Goal: Task Accomplishment & Management: Manage account settings

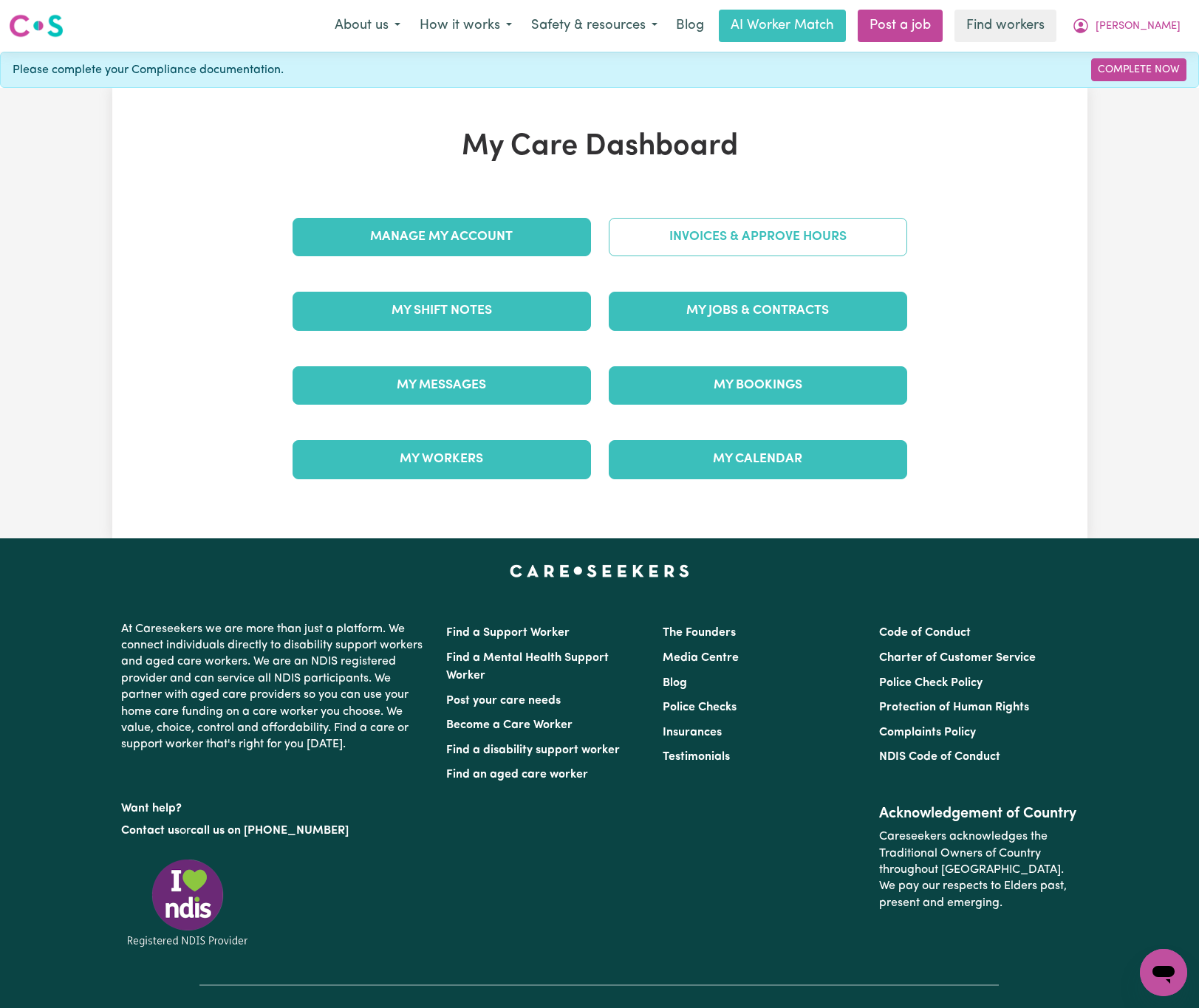
click at [669, 247] on link "Invoices & Approve Hours" at bounding box center [758, 237] width 299 height 38
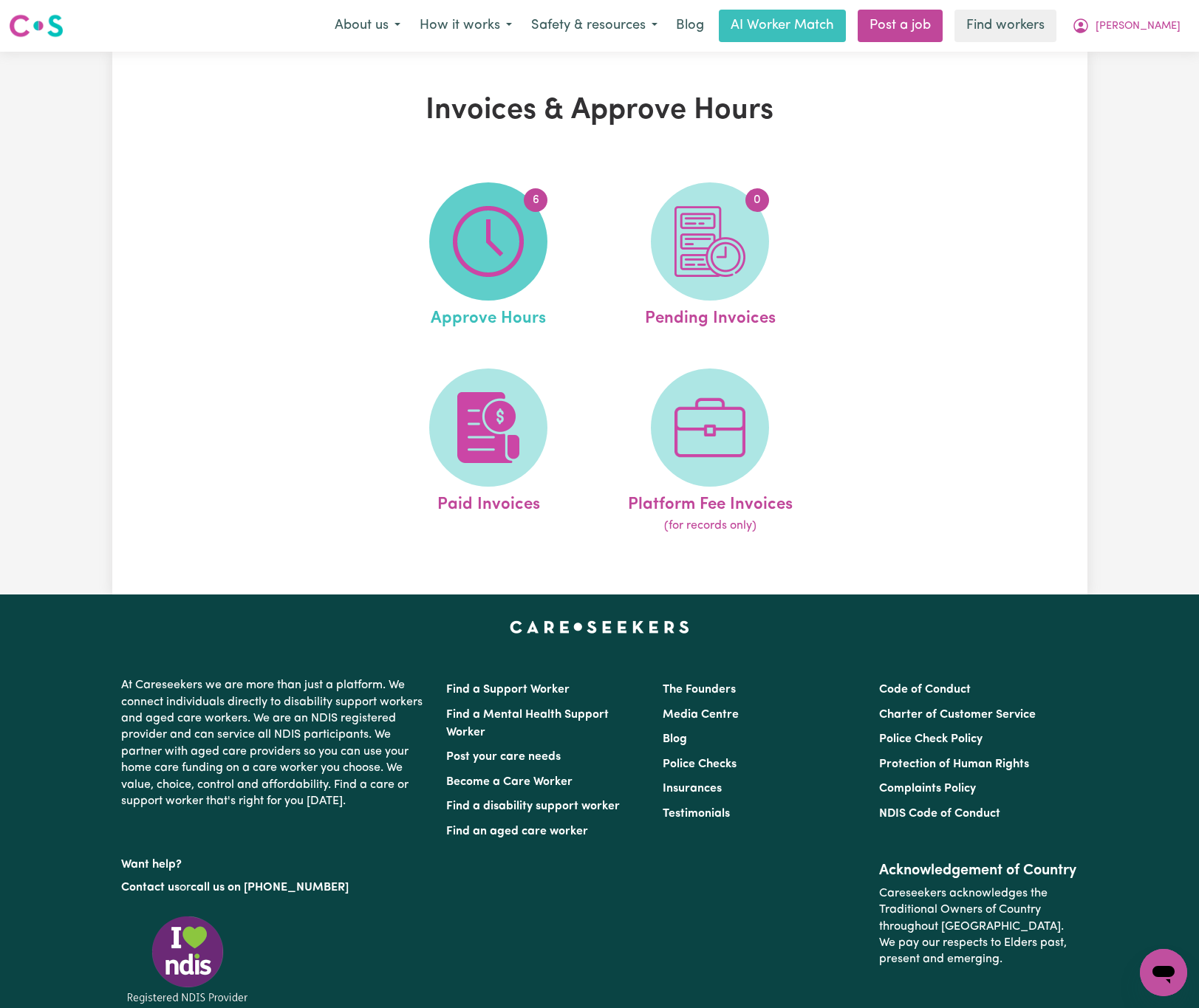
click at [508, 262] on img at bounding box center [488, 242] width 71 height 71
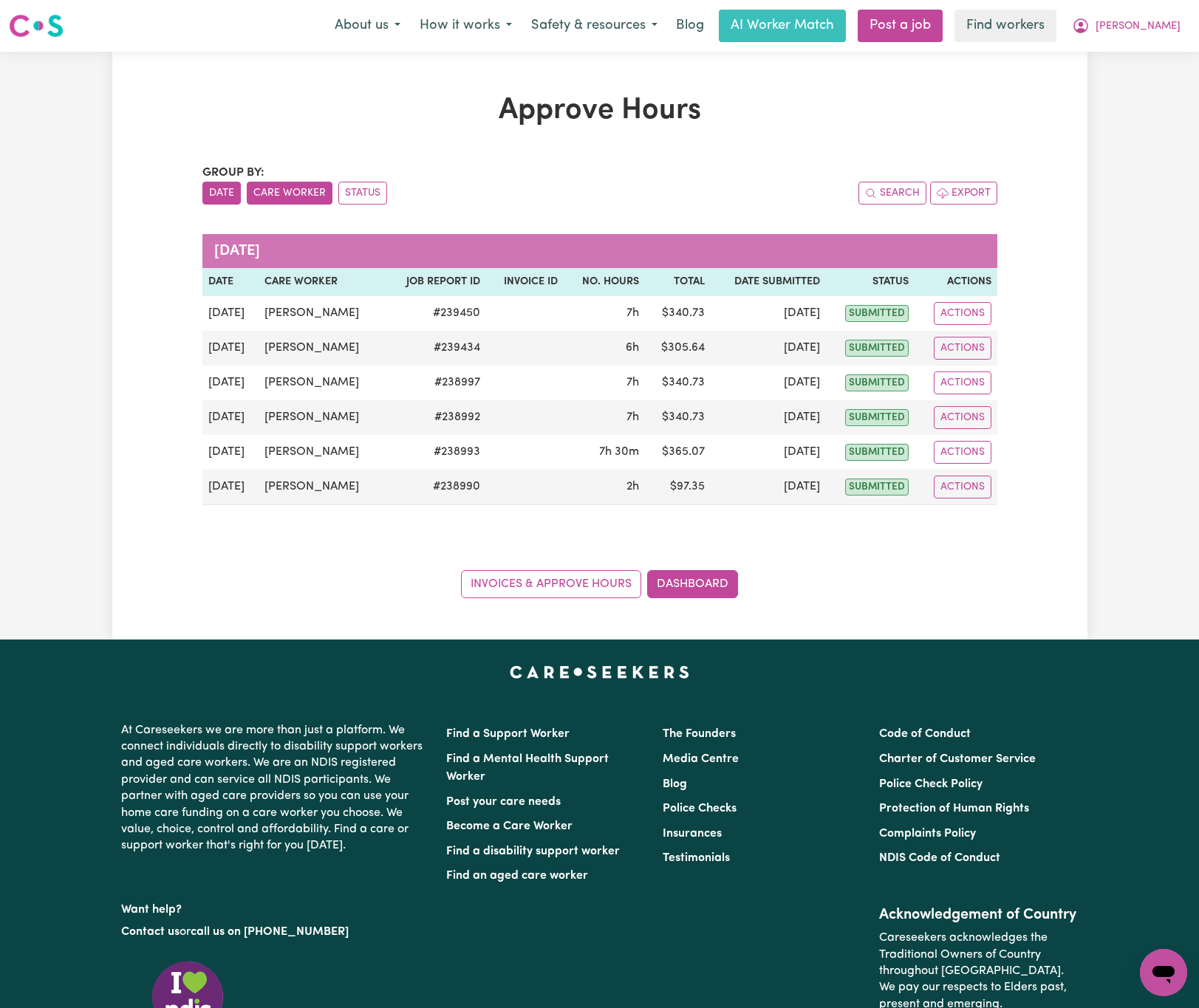
click at [289, 193] on button "Care Worker" at bounding box center [290, 193] width 86 height 23
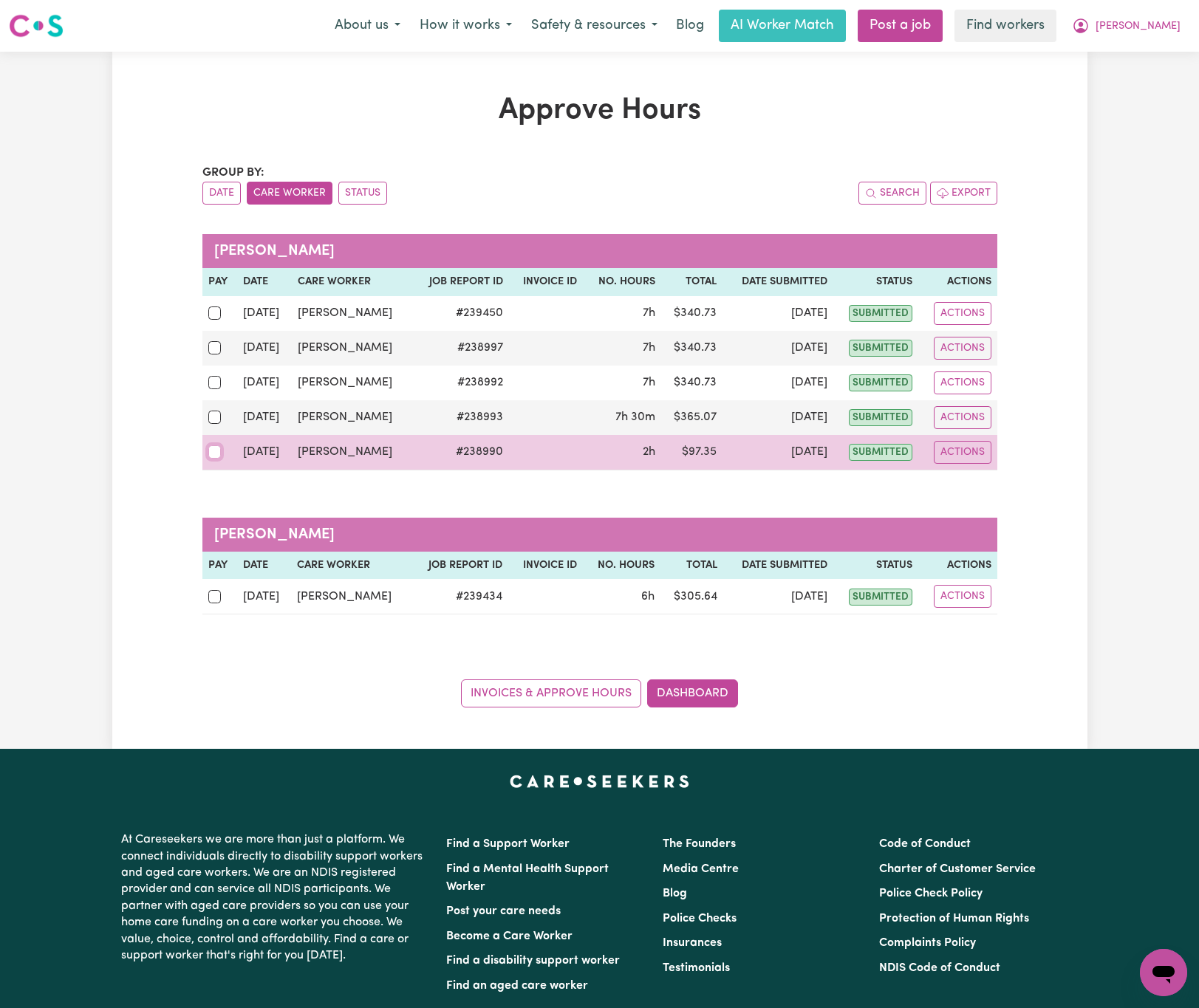
click at [211, 452] on input "checkbox" at bounding box center [215, 452] width 13 height 13
checkbox input "true"
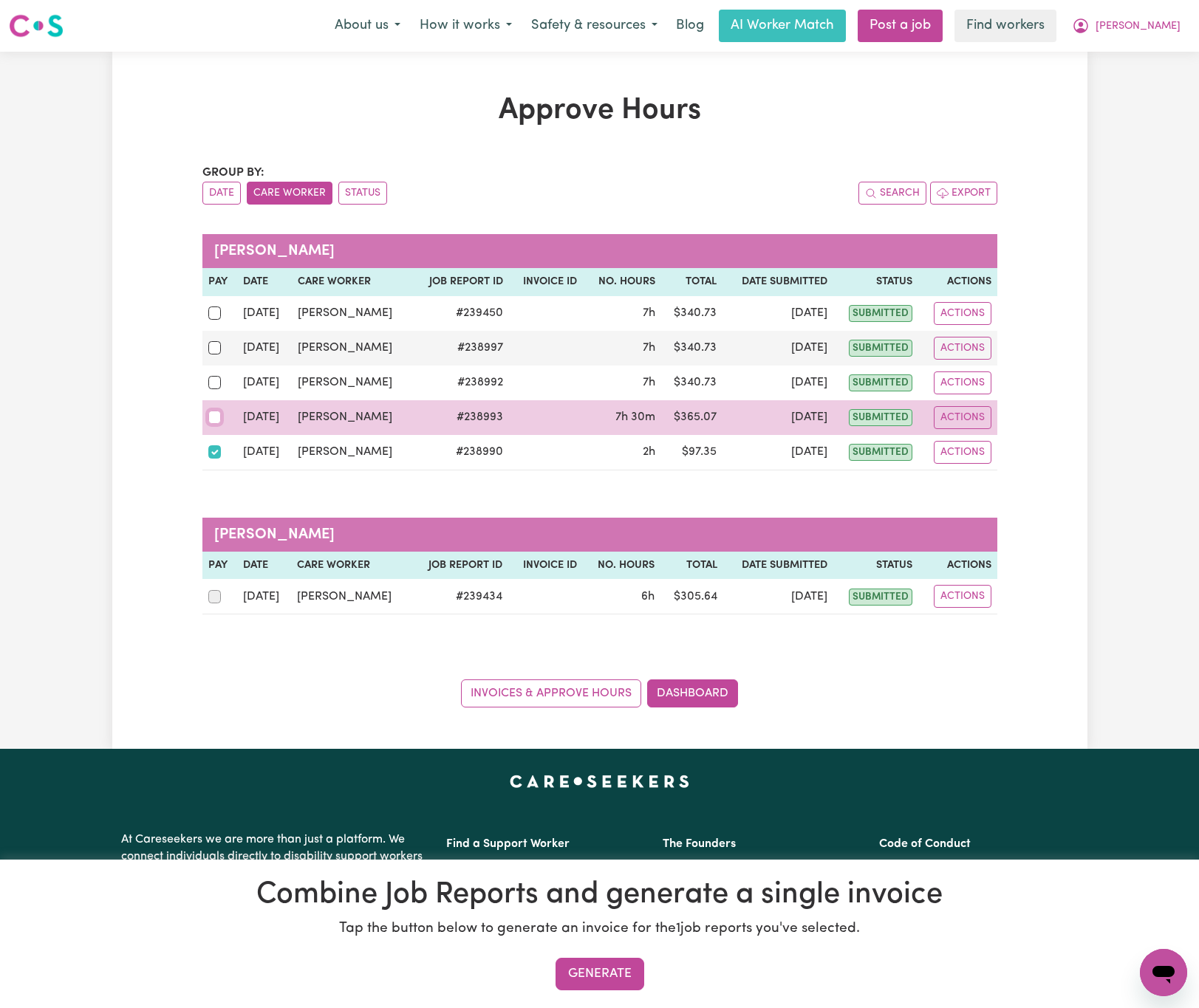
click at [209, 421] on input "checkbox" at bounding box center [215, 417] width 13 height 13
checkbox input "true"
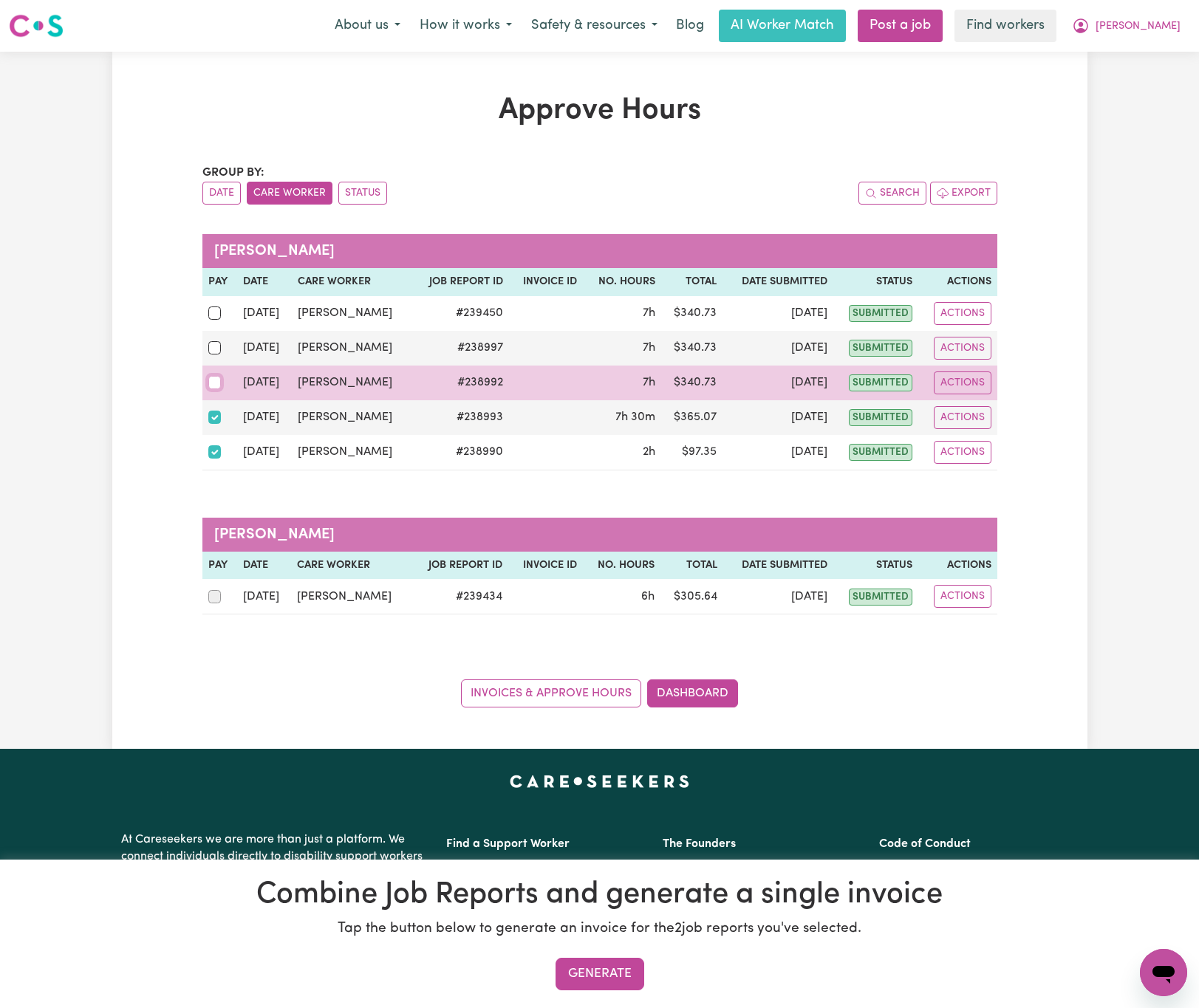
click at [208, 386] on input "checkbox" at bounding box center [215, 383] width 13 height 13
checkbox input "true"
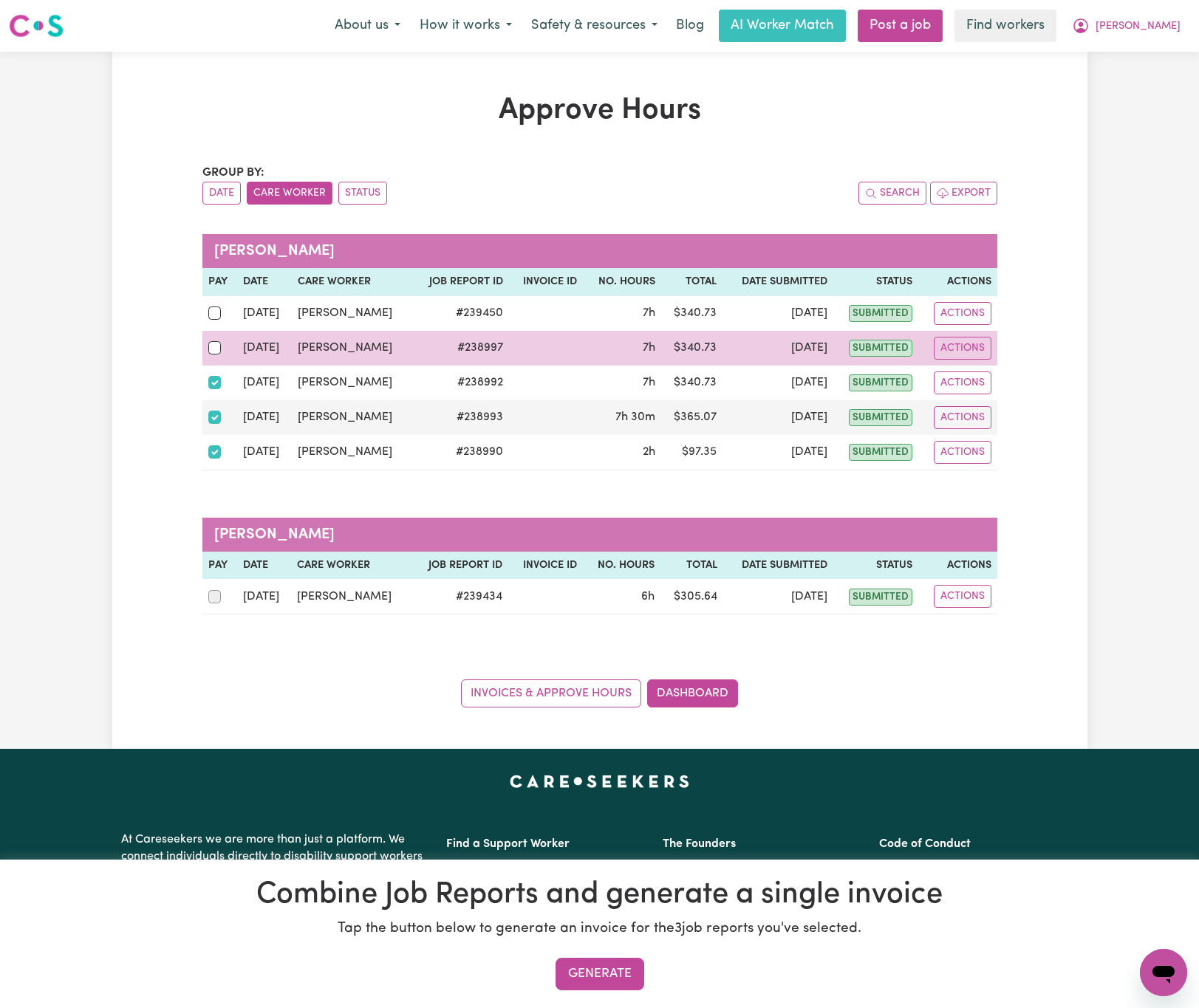
click at [211, 361] on td at bounding box center [220, 348] width 35 height 34
click at [211, 345] on input "checkbox" at bounding box center [215, 348] width 13 height 13
checkbox input "true"
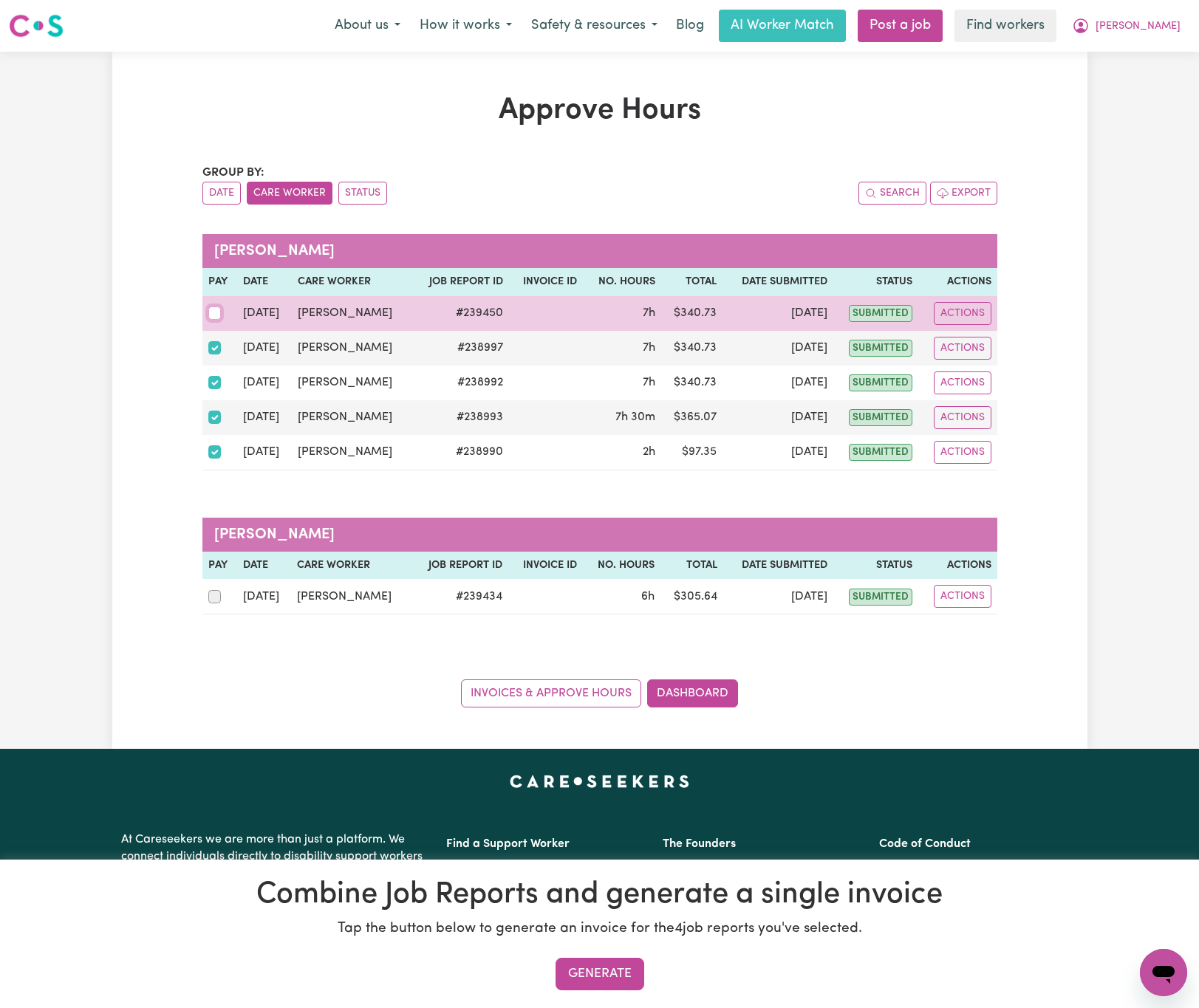
click at [211, 315] on input "checkbox" at bounding box center [215, 313] width 13 height 13
checkbox input "true"
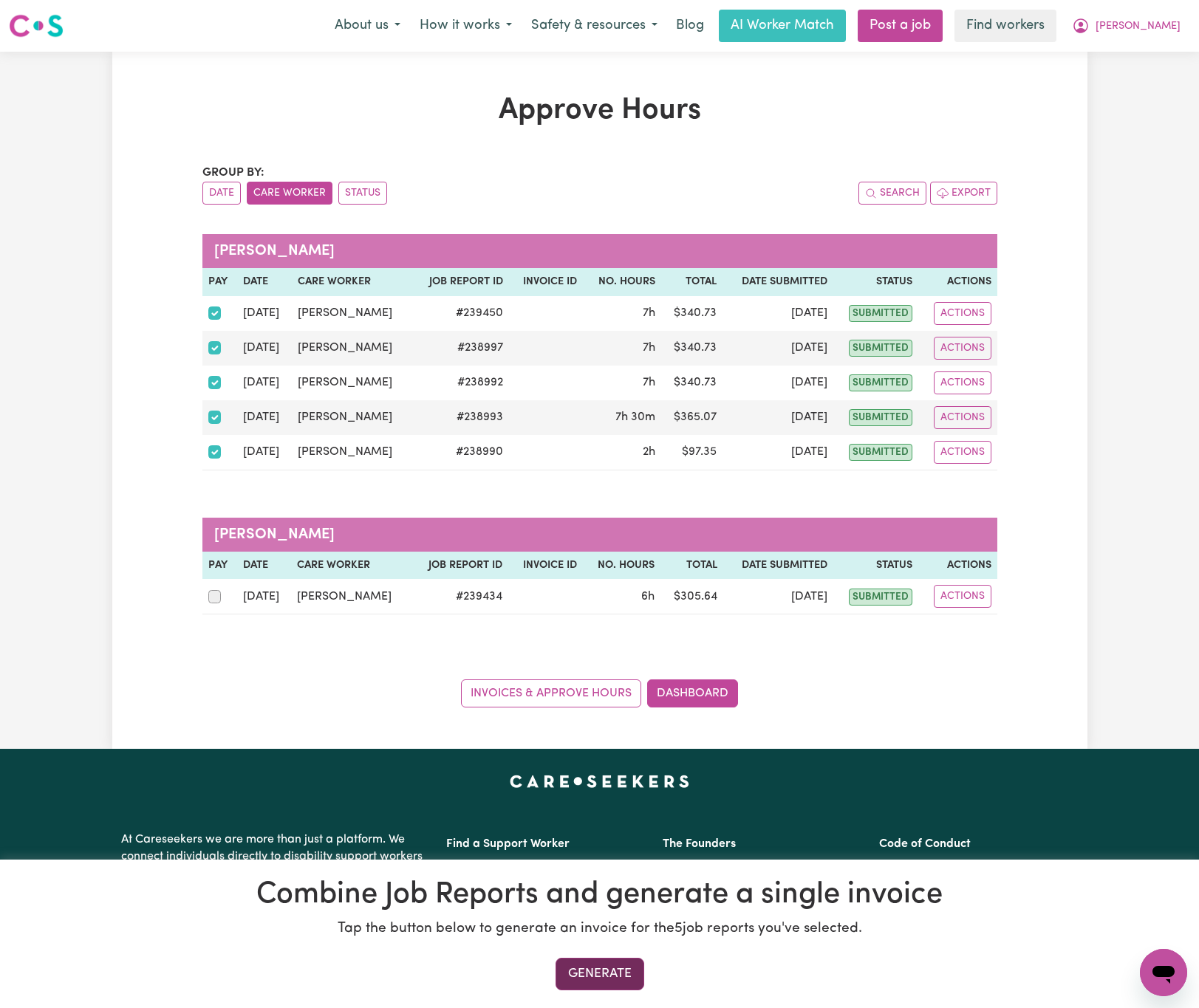
click at [612, 974] on button "Generate" at bounding box center [600, 975] width 89 height 32
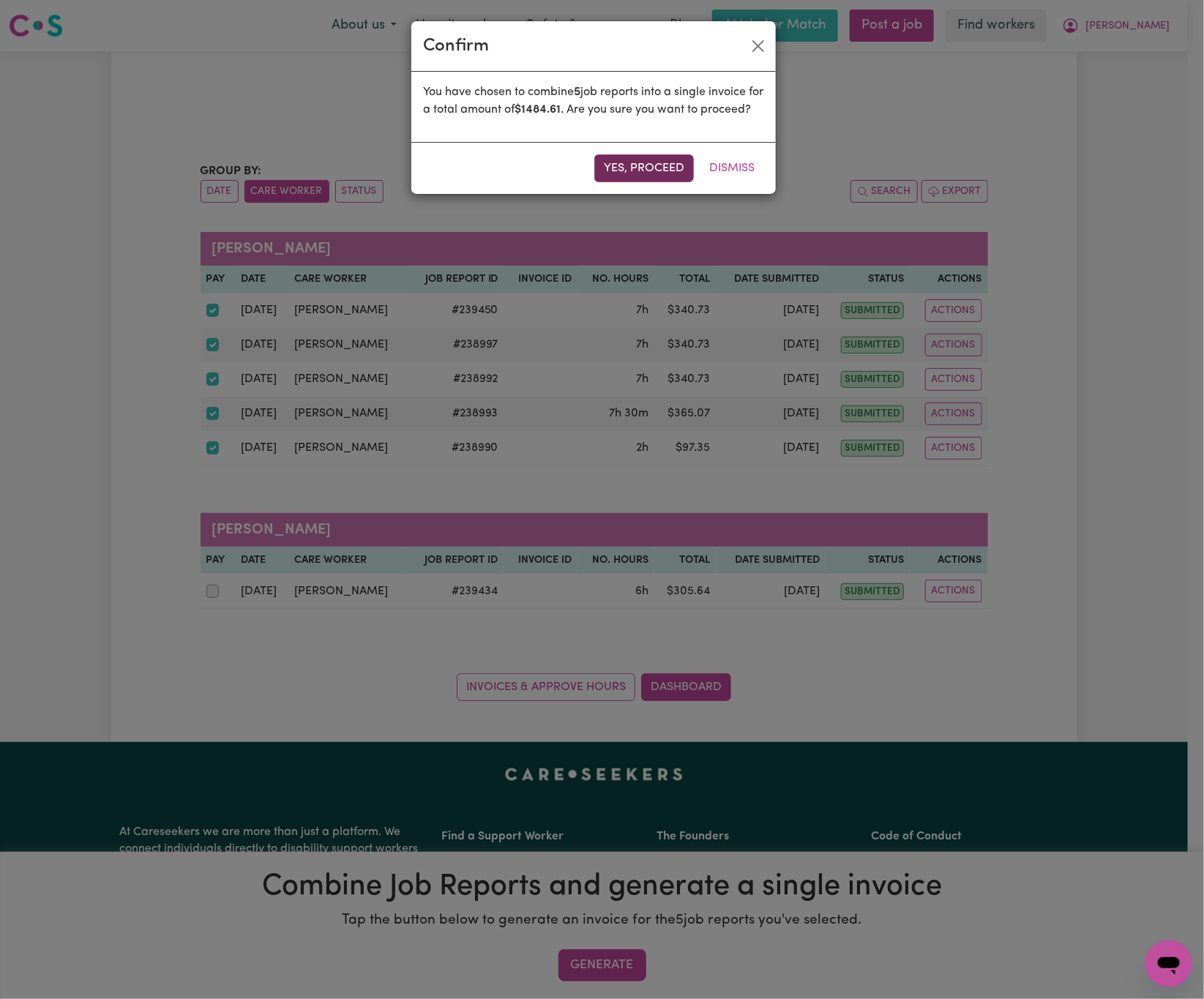
click at [639, 183] on button "Yes, proceed" at bounding box center [643, 167] width 99 height 27
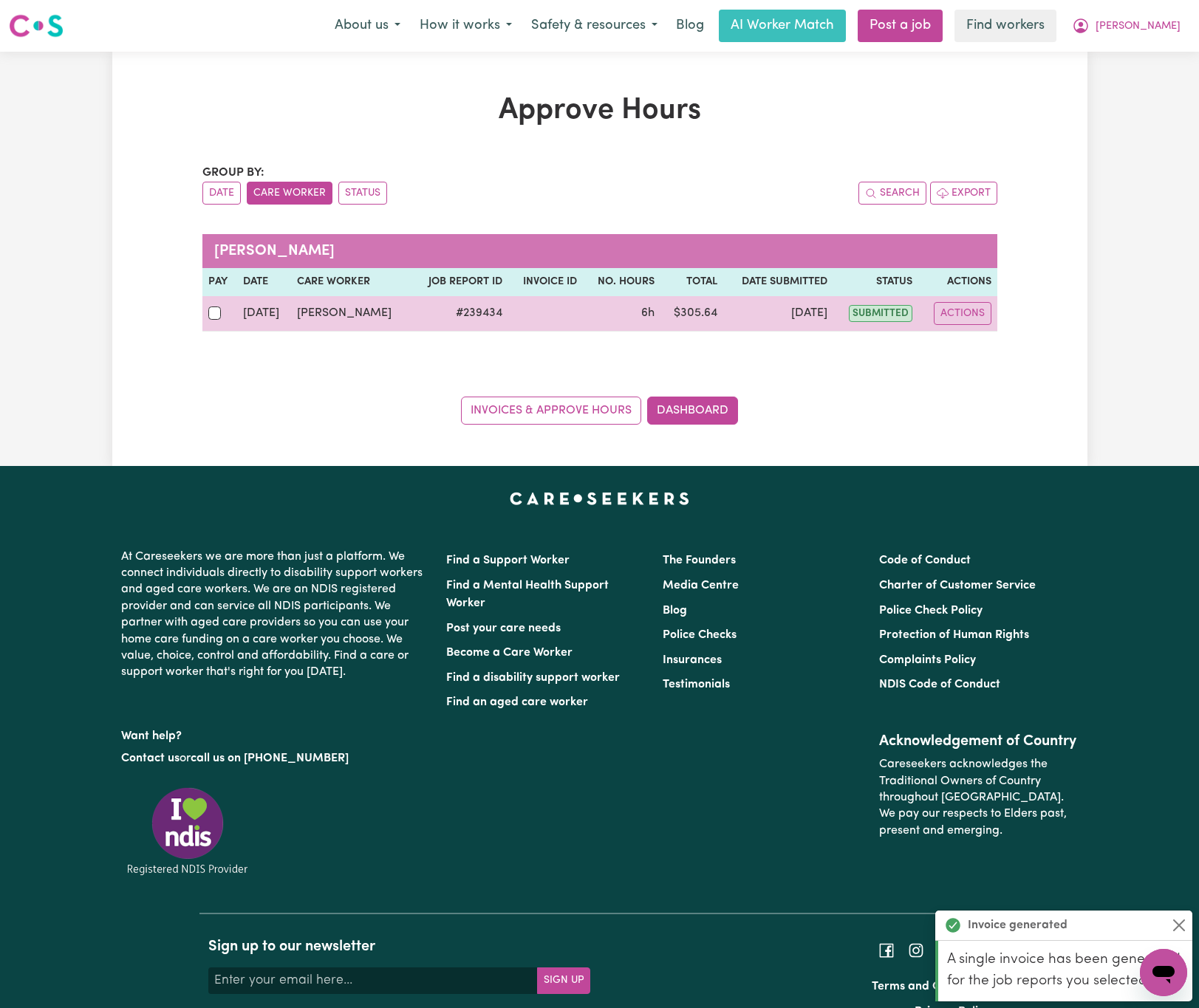
click at [209, 308] on div at bounding box center [220, 313] width 23 height 19
click at [209, 308] on input "checkbox" at bounding box center [215, 313] width 13 height 13
checkbox input "true"
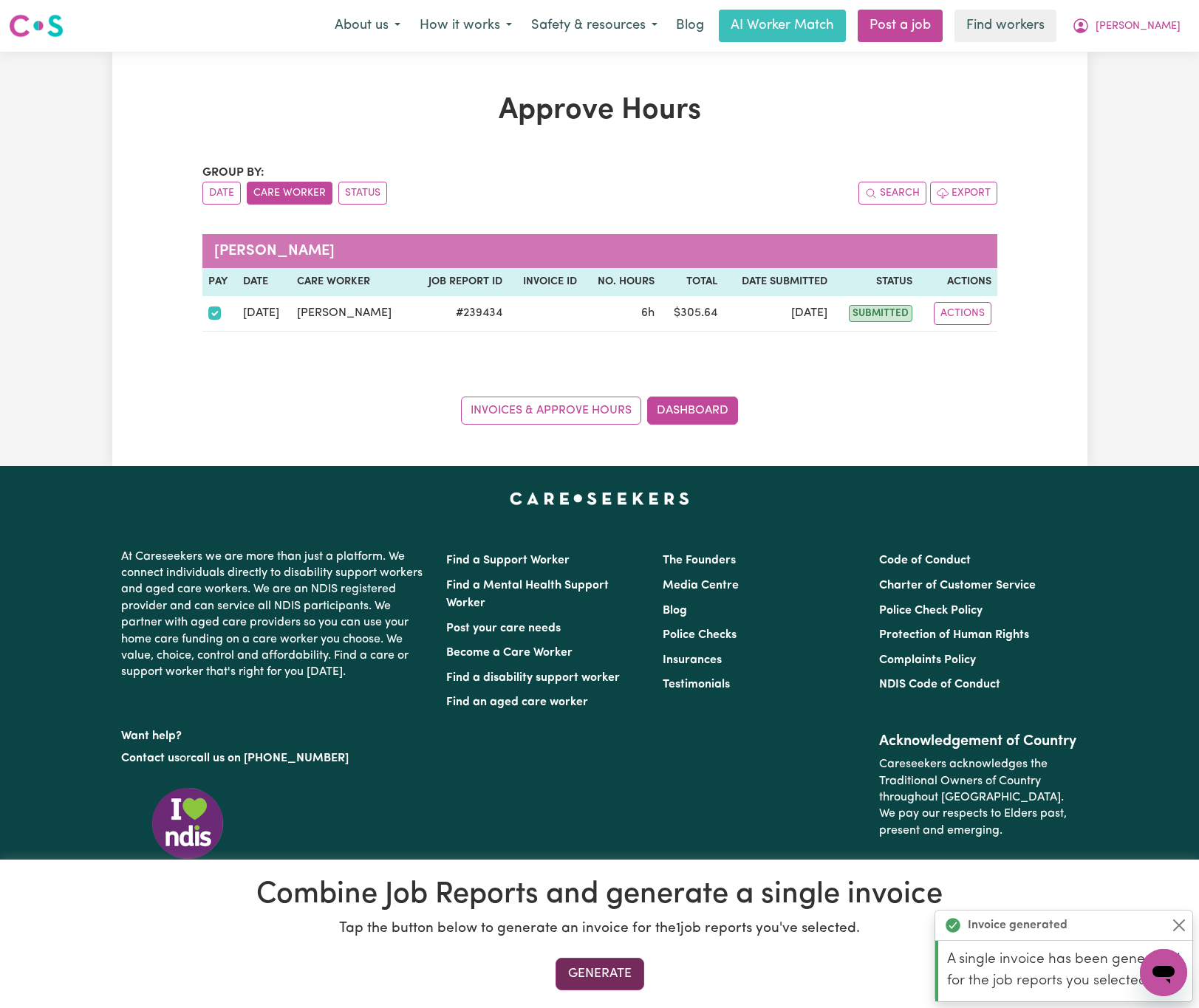
click at [622, 967] on button "Generate" at bounding box center [600, 975] width 89 height 32
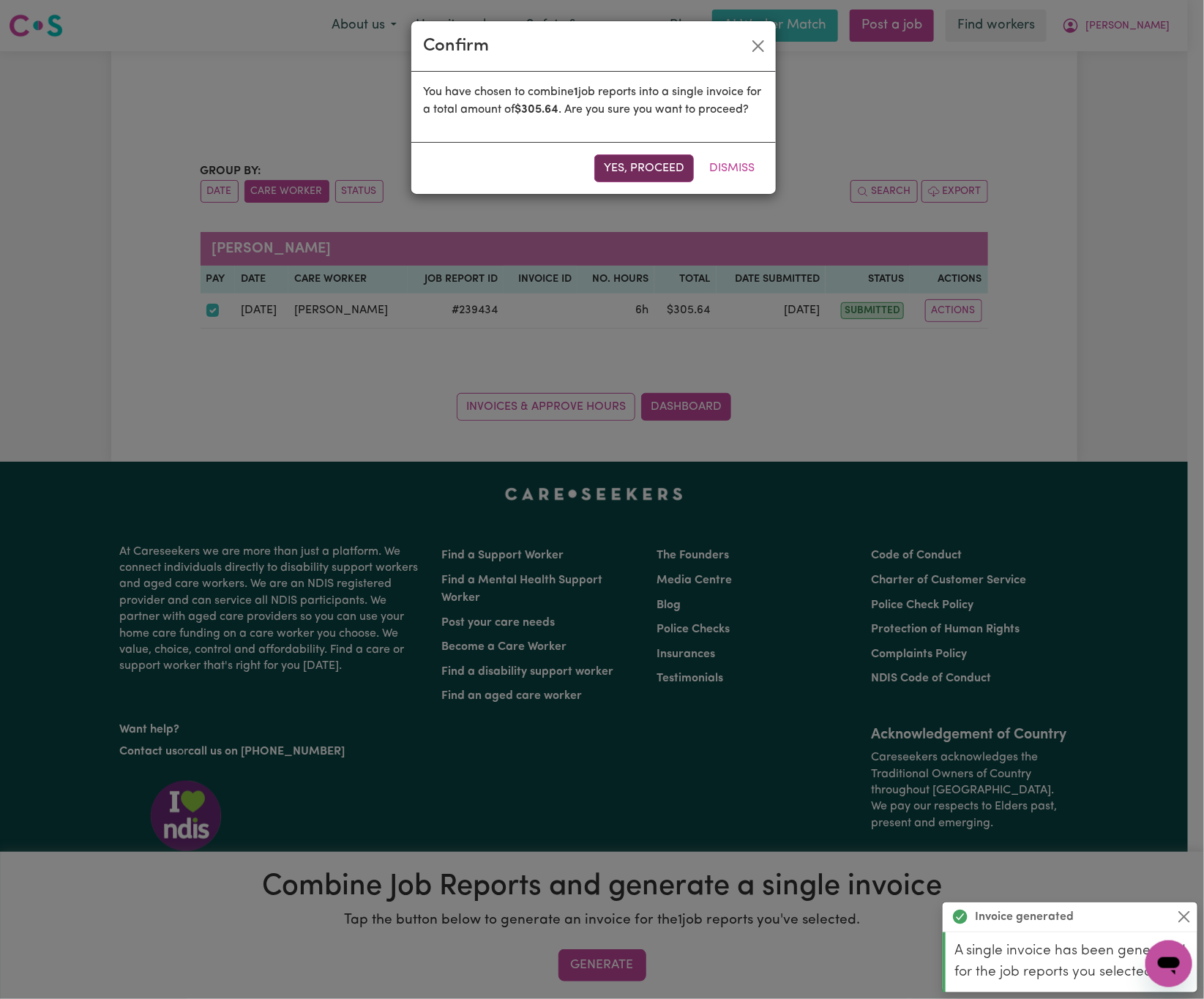
click at [626, 183] on button "Yes, proceed" at bounding box center [643, 167] width 99 height 27
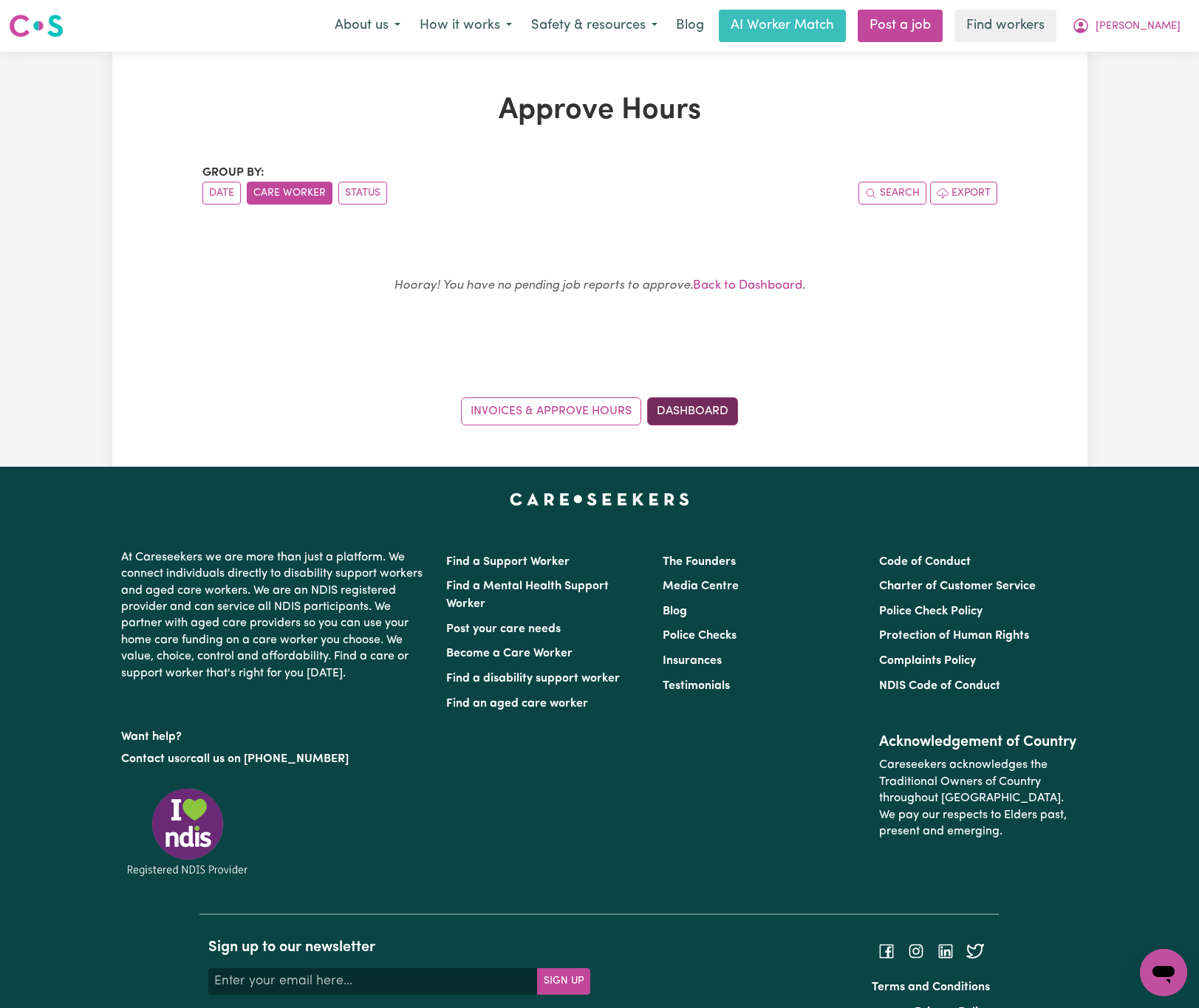
click at [697, 404] on link "Dashboard" at bounding box center [692, 410] width 91 height 28
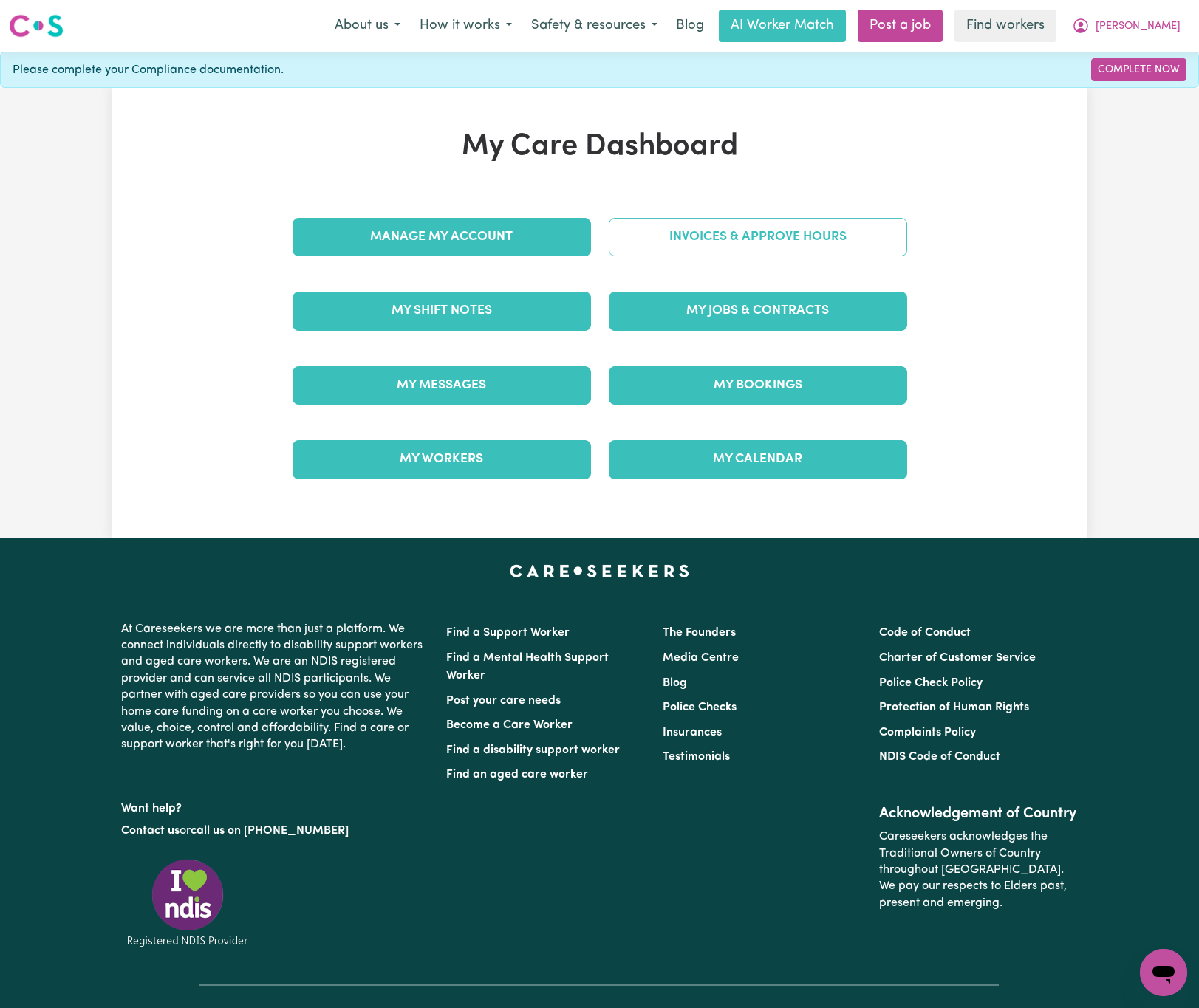
click at [793, 222] on link "Invoices & Approve Hours" at bounding box center [758, 237] width 299 height 38
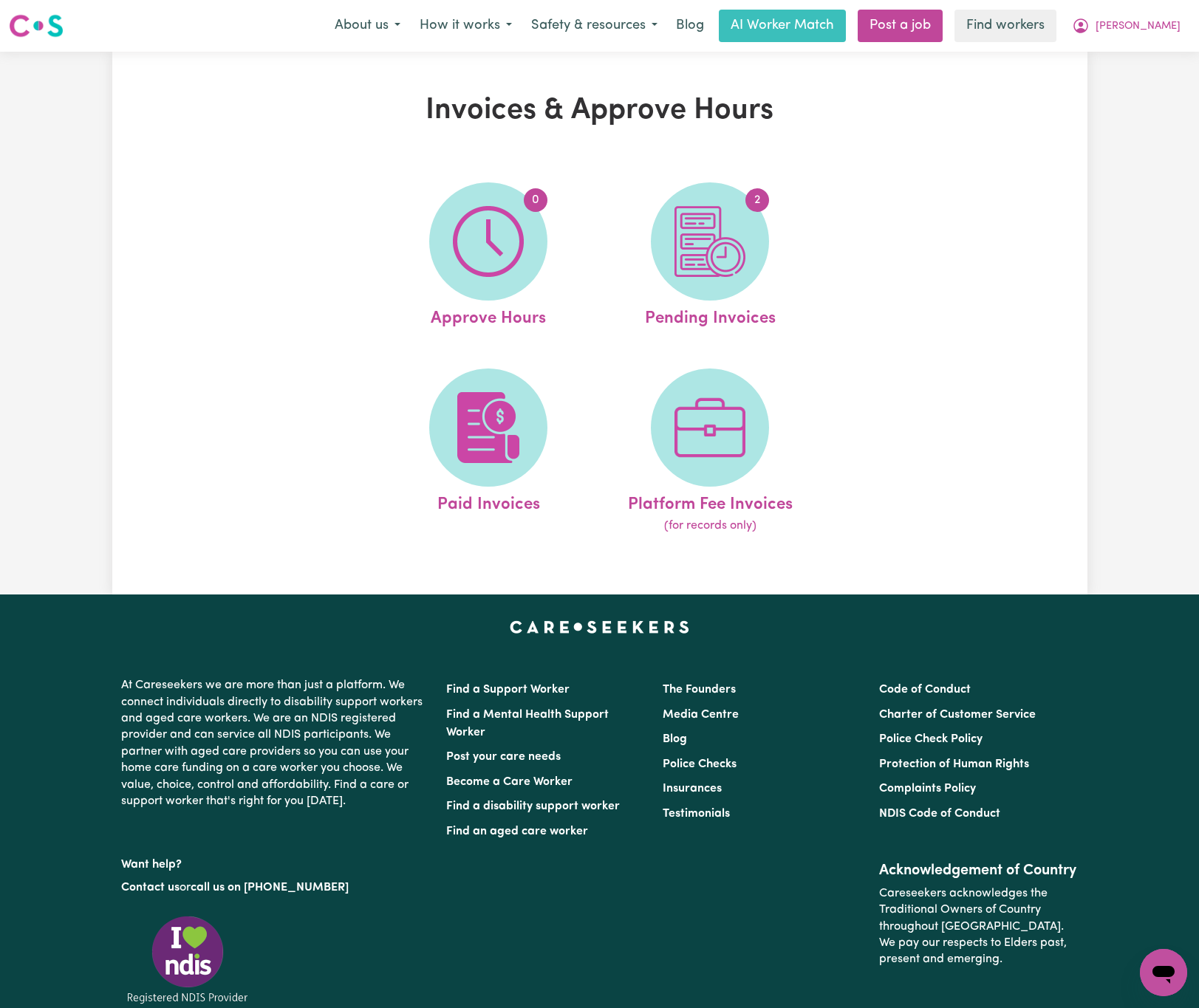
click at [348, 191] on div "0 Approve Hours 2 Pending Invoices Paid Invoices Platform Fee Invoices (for rec…" at bounding box center [599, 359] width 541 height 389
click at [716, 224] on img at bounding box center [710, 242] width 71 height 71
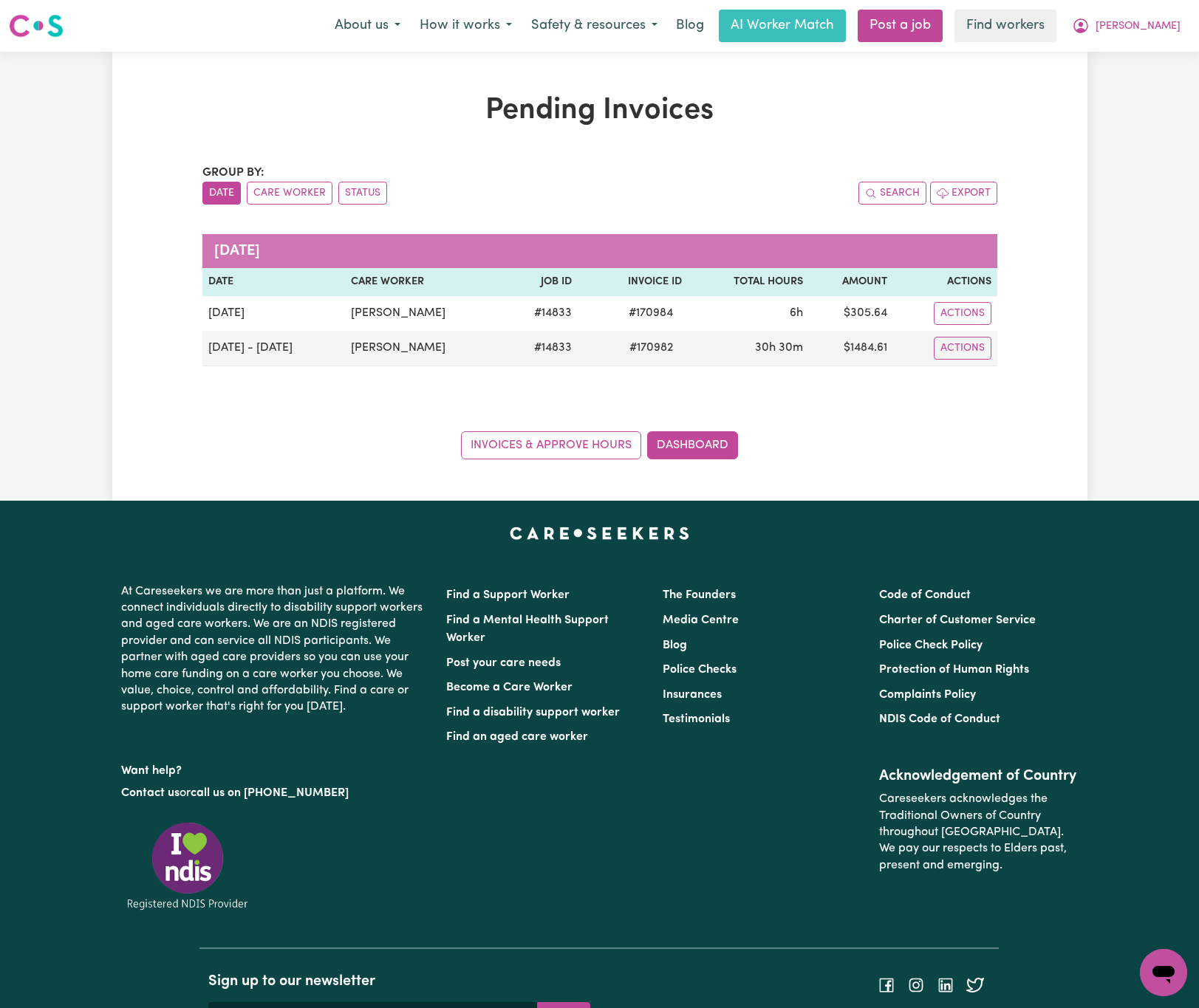
drag, startPoint x: 379, startPoint y: 437, endPoint x: 734, endPoint y: 426, distance: 355.2
click at [380, 435] on div "Invoices & Approve Hours Dashboard" at bounding box center [600, 436] width 795 height 46
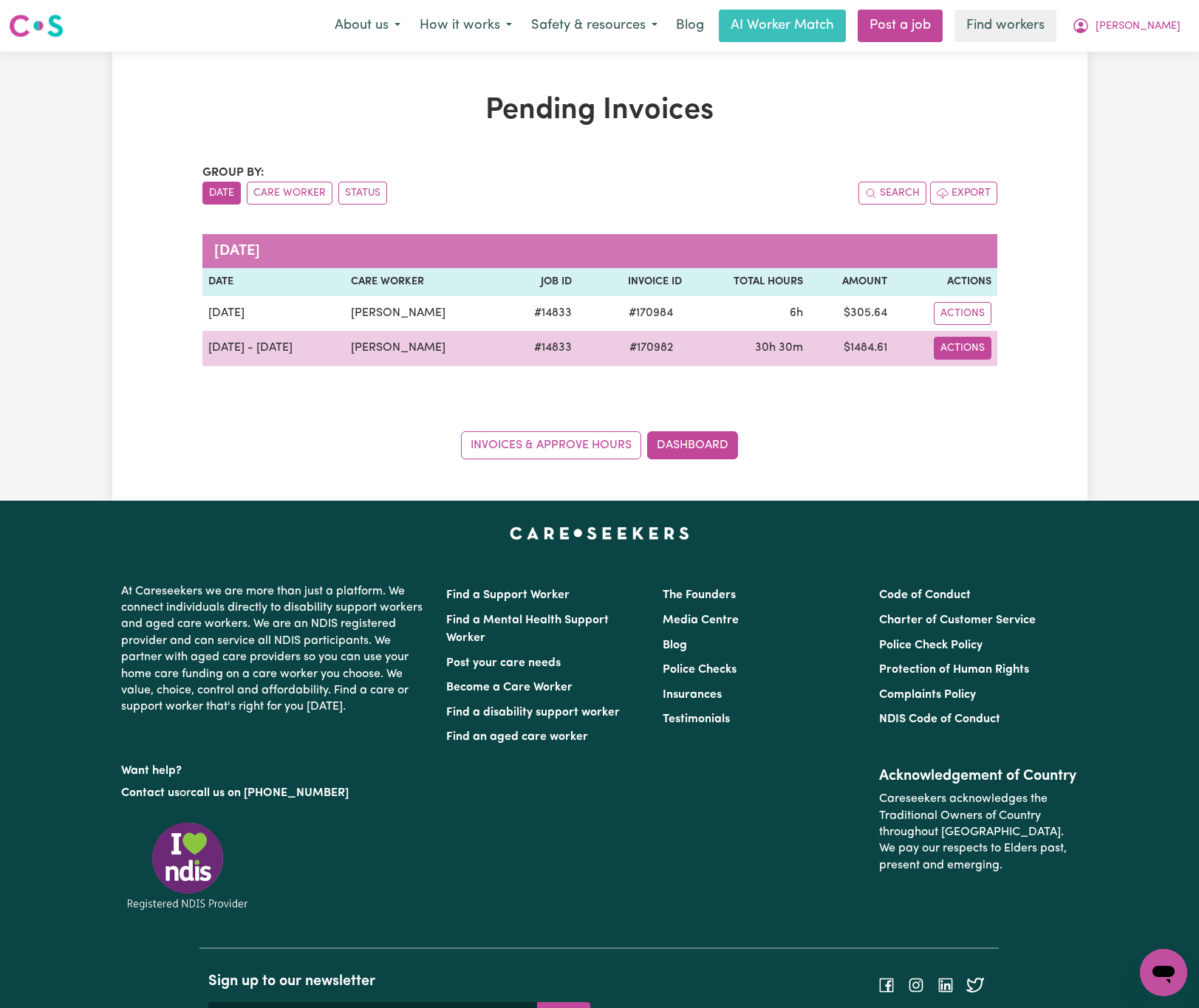
click at [962, 326] on button "Actions" at bounding box center [962, 314] width 57 height 23
click at [989, 382] on link "Download Invoice" at bounding box center [1007, 383] width 136 height 30
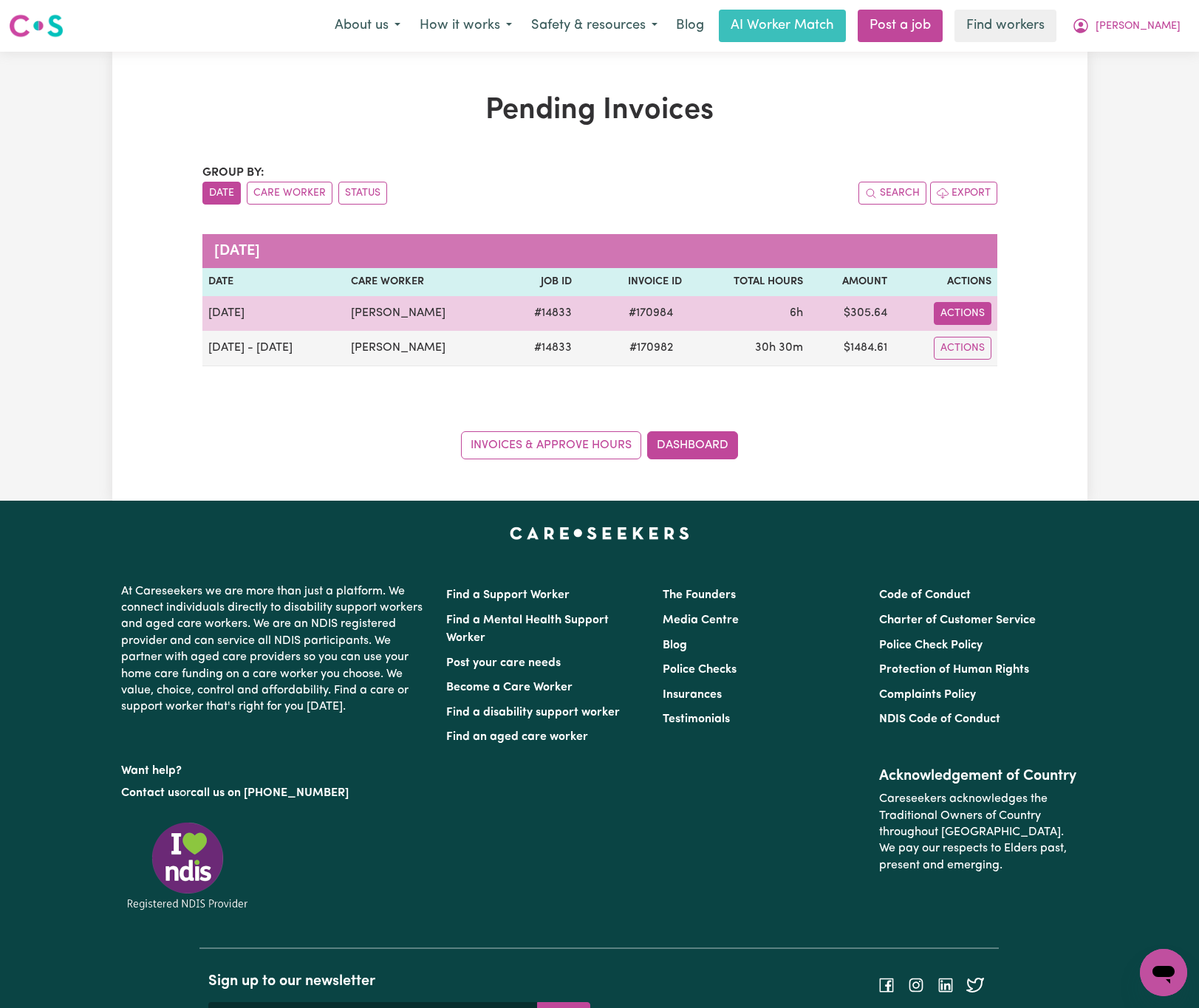
click at [964, 310] on button "Actions" at bounding box center [962, 314] width 57 height 23
click at [989, 342] on link "Download Invoice" at bounding box center [1007, 348] width 136 height 30
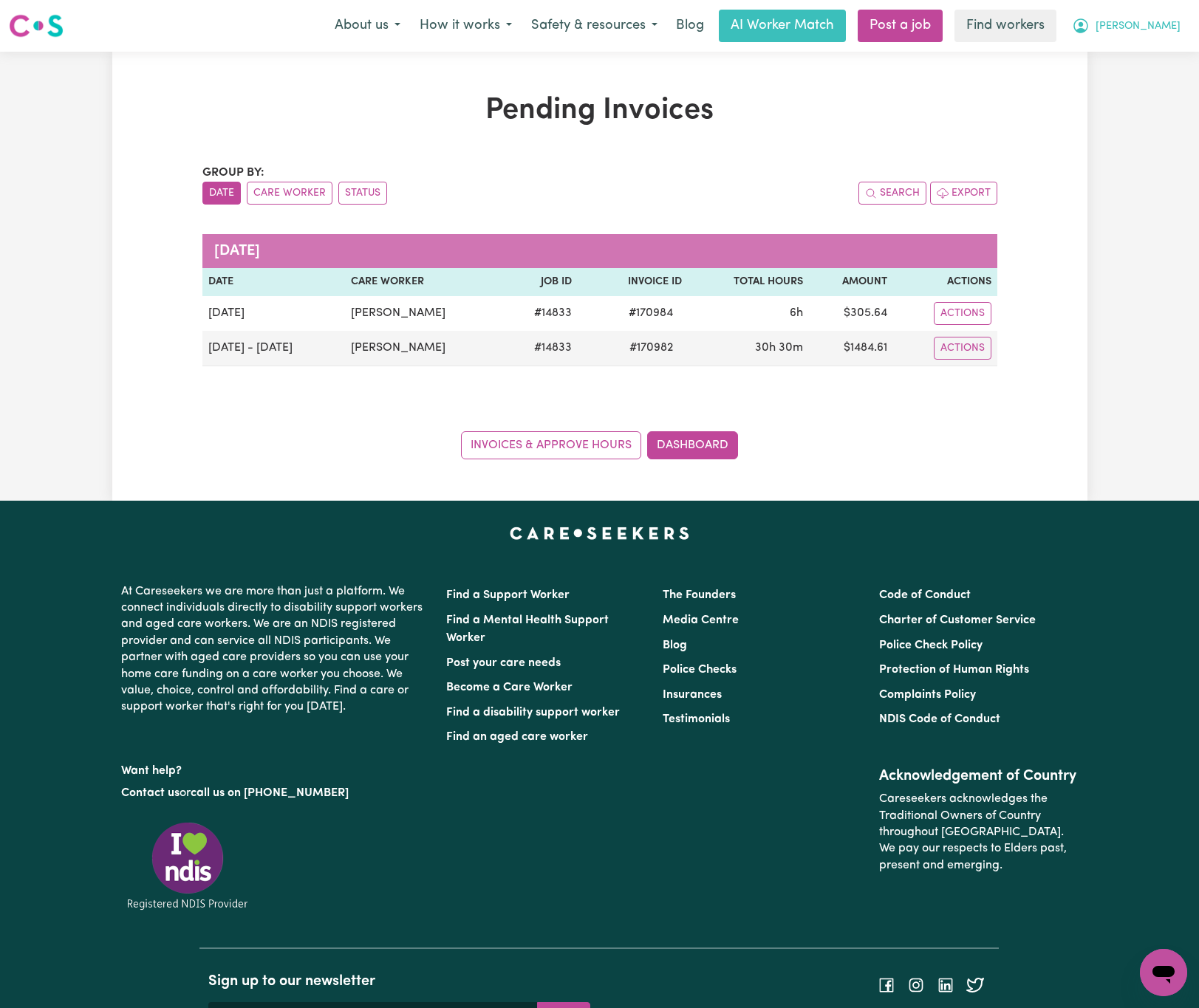
click at [1152, 16] on button "[PERSON_NAME]" at bounding box center [1126, 26] width 128 height 32
click at [1155, 54] on link "My Dashboard" at bounding box center [1131, 57] width 116 height 28
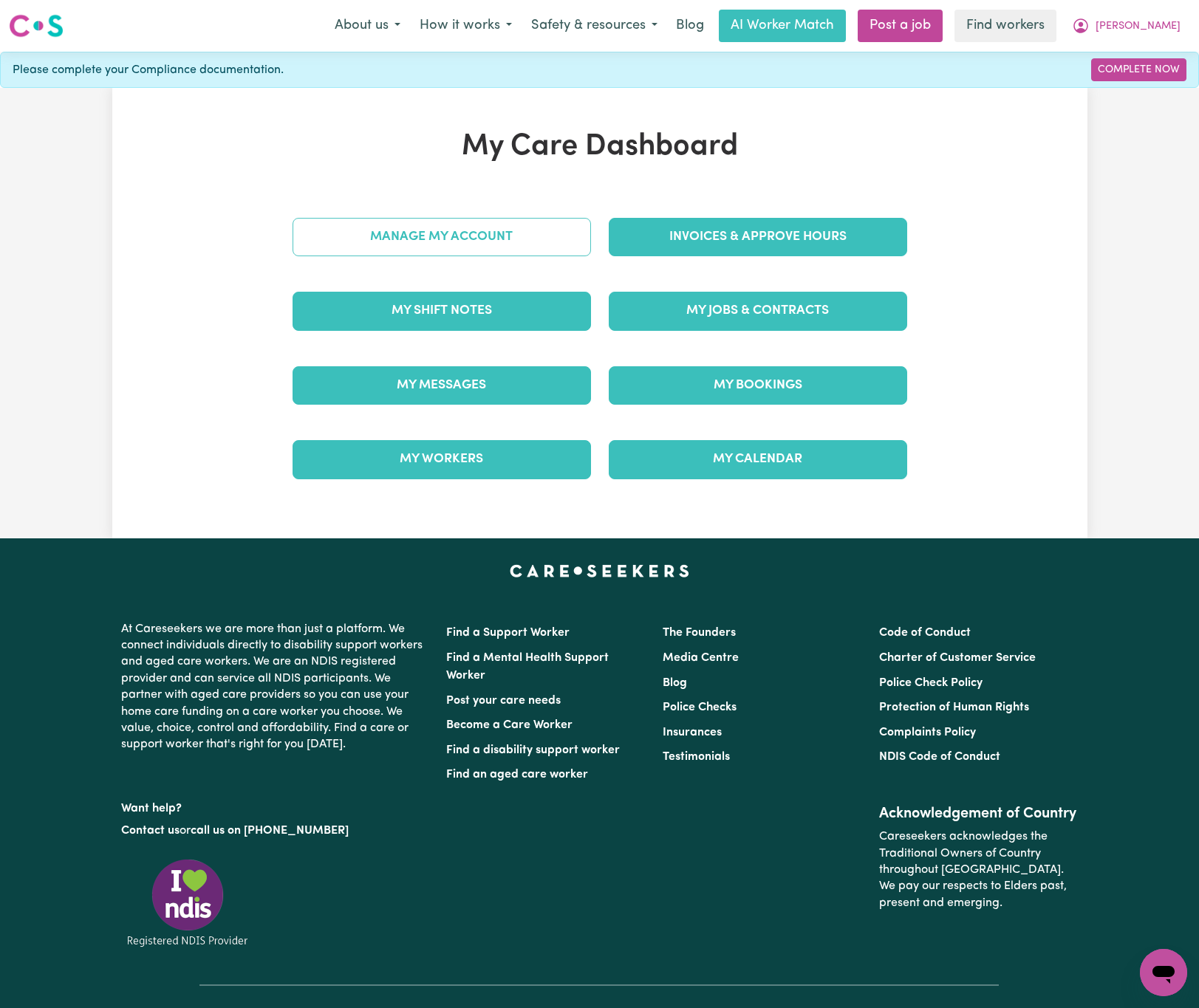
click at [479, 224] on link "Manage My Account" at bounding box center [441, 237] width 299 height 38
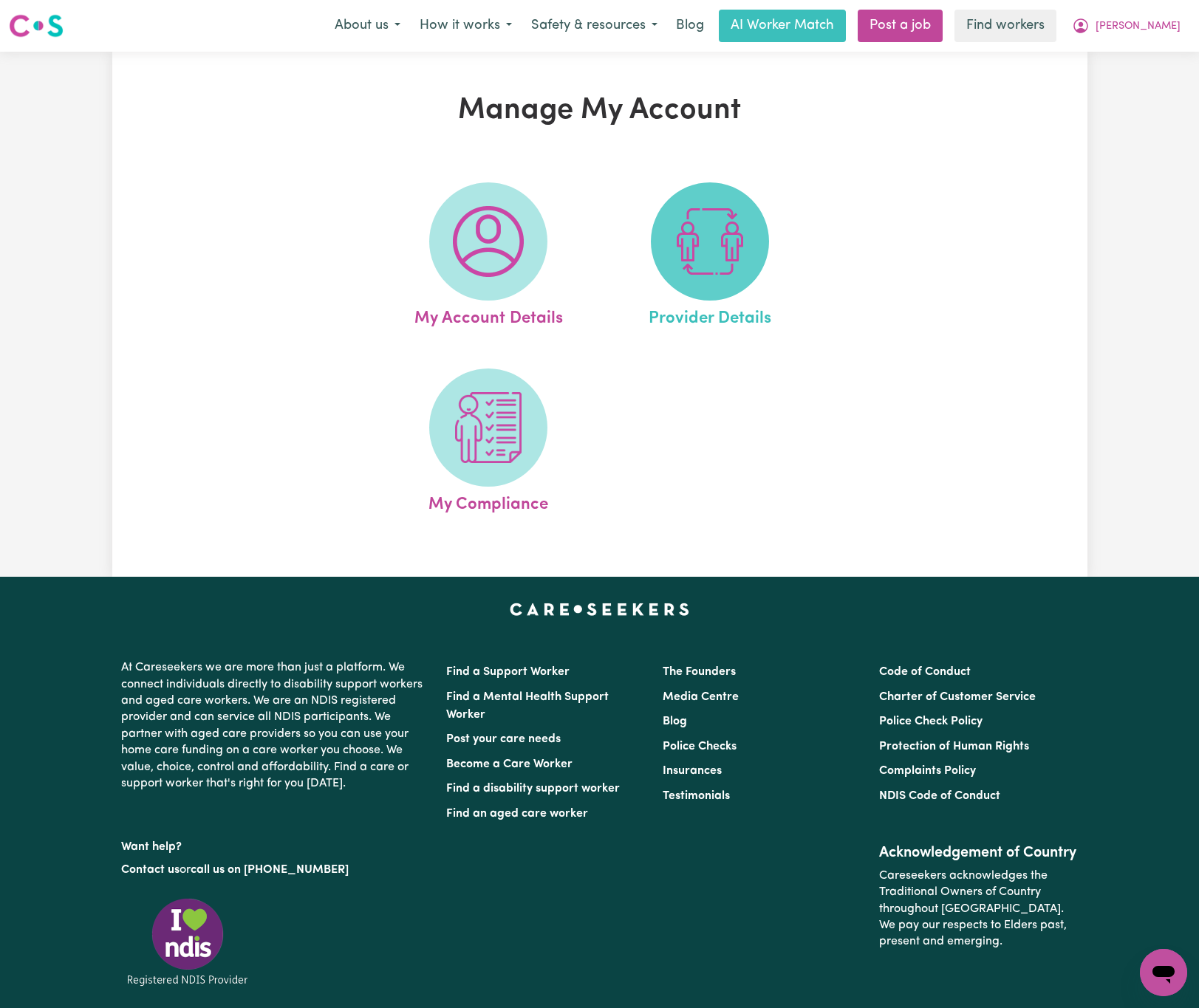
click at [707, 260] on img at bounding box center [710, 242] width 71 height 71
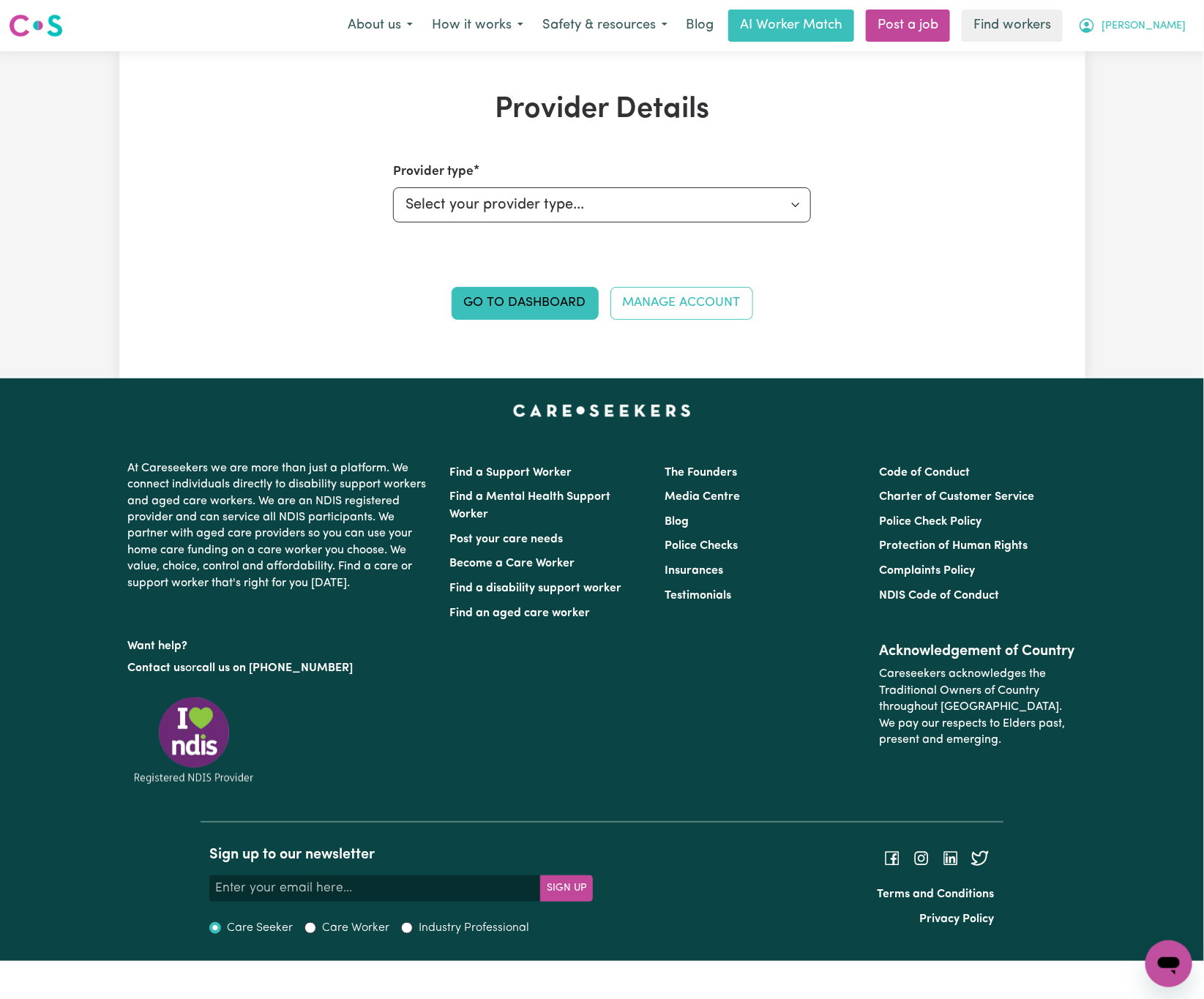
click at [1169, 28] on span "[PERSON_NAME]" at bounding box center [1143, 26] width 84 height 16
click at [1164, 48] on link "My Dashboard" at bounding box center [1137, 57] width 115 height 27
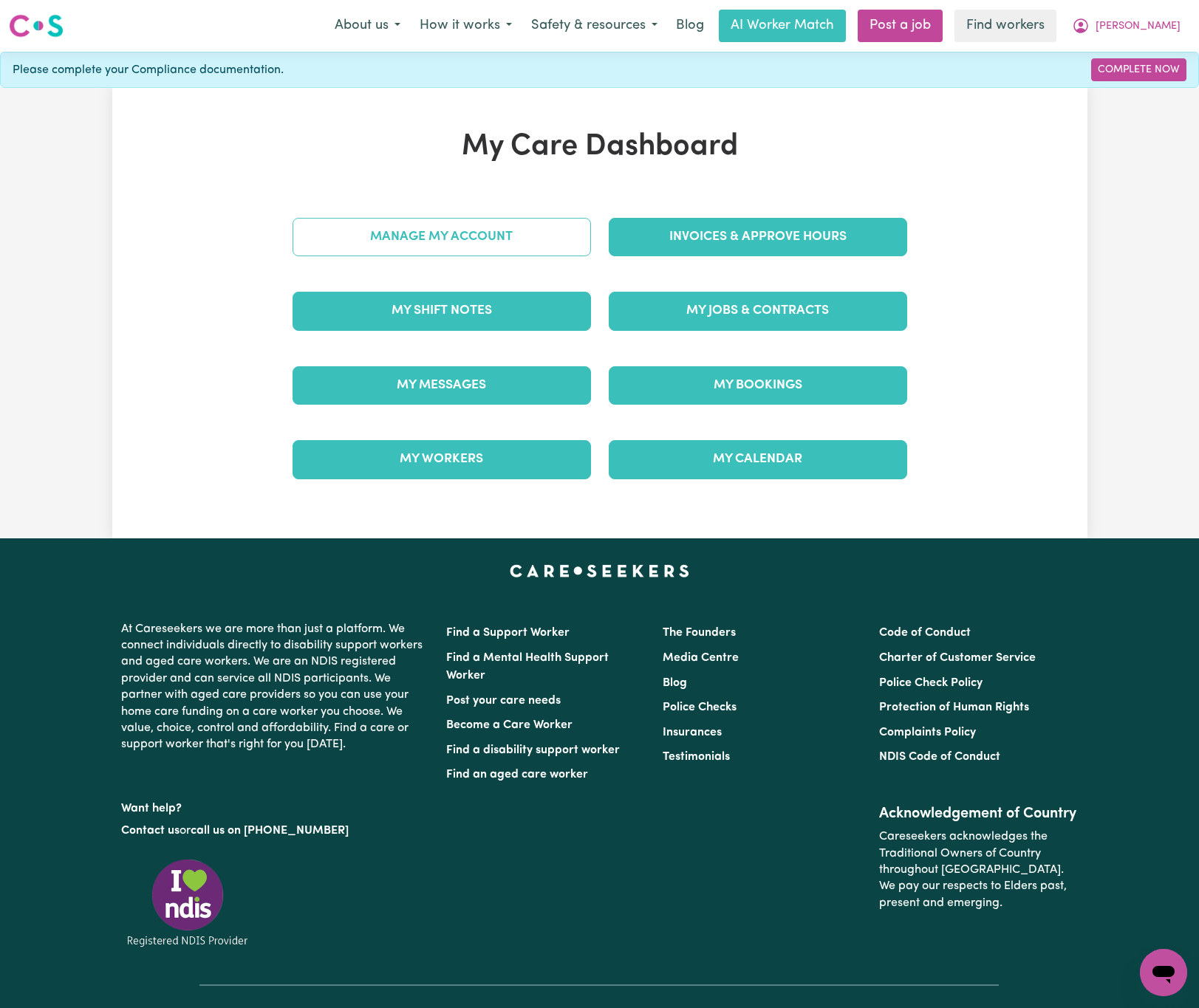
click at [532, 231] on link "Manage My Account" at bounding box center [441, 237] width 299 height 38
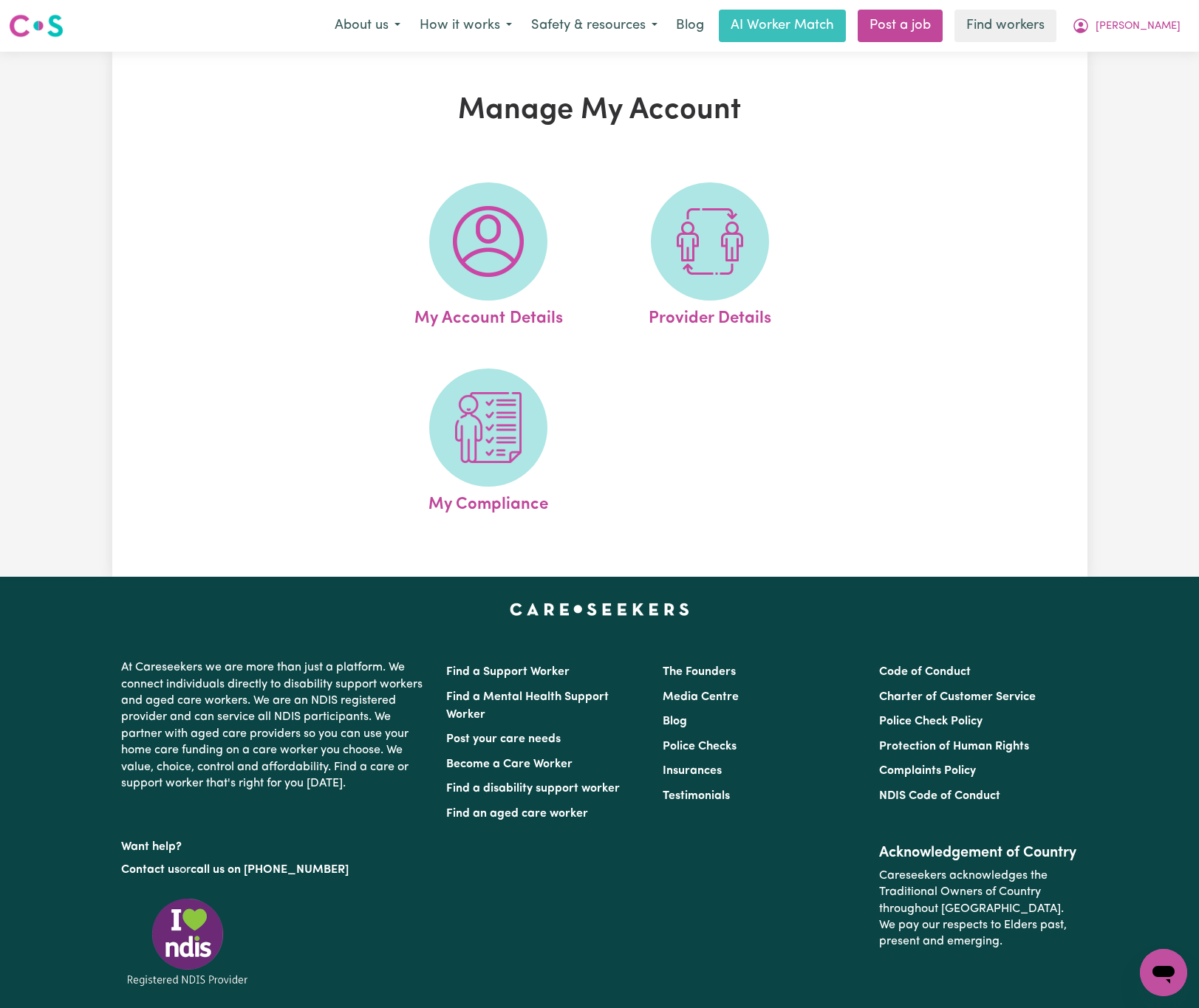
click at [501, 226] on img at bounding box center [488, 242] width 71 height 71
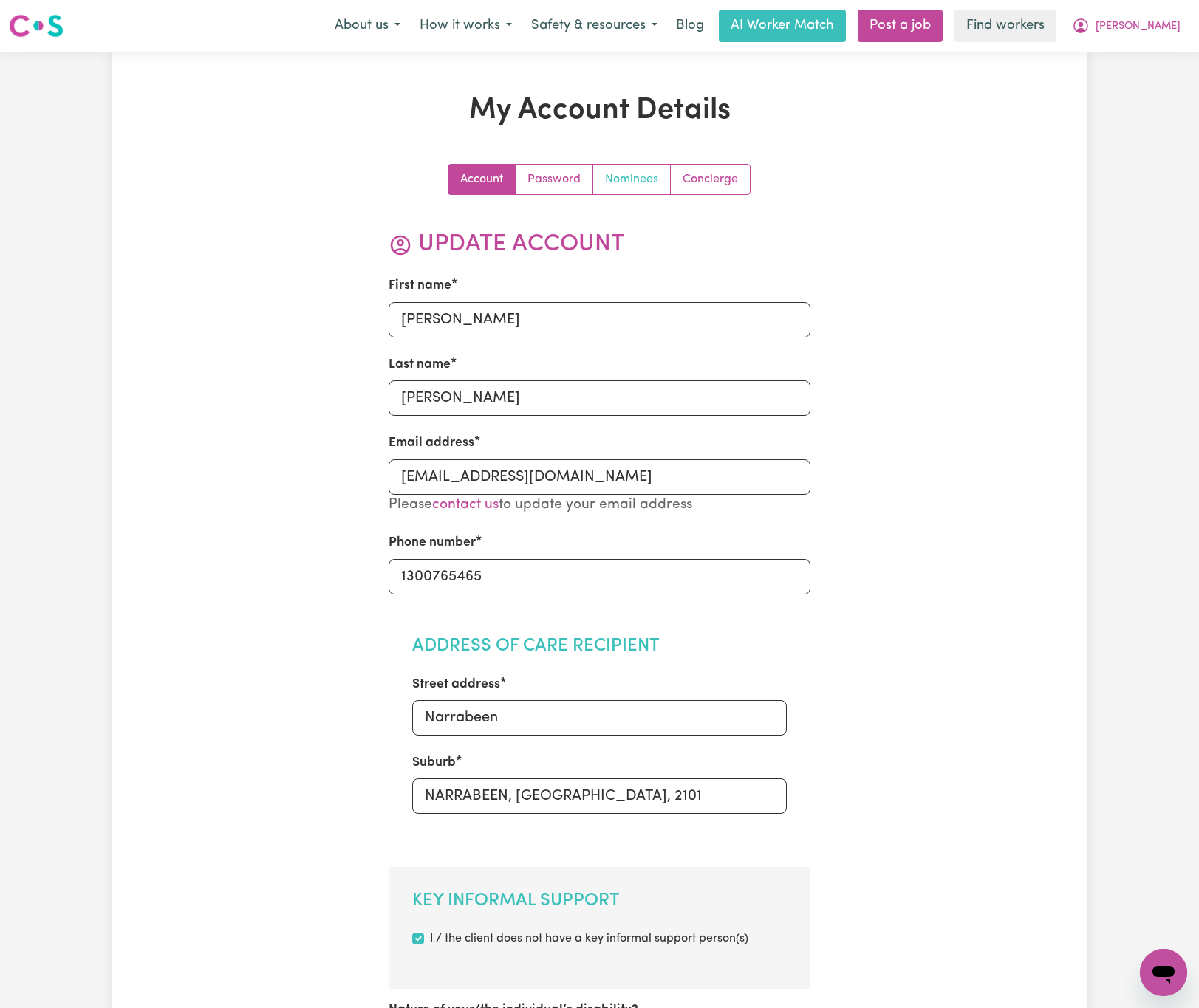
click at [601, 179] on link "Nominees" at bounding box center [632, 179] width 77 height 30
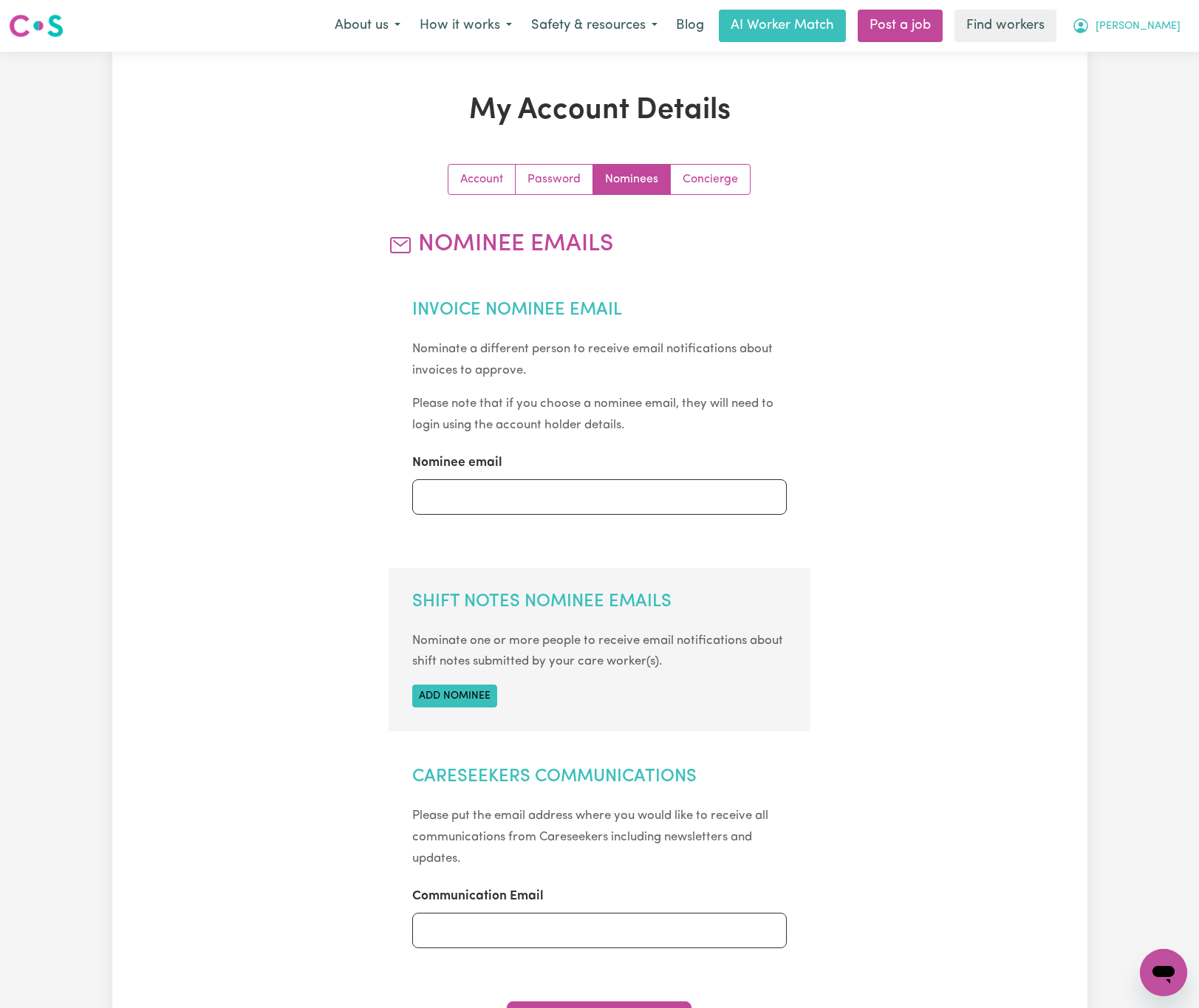
click at [1159, 20] on span "[PERSON_NAME]" at bounding box center [1138, 26] width 85 height 16
click at [1149, 60] on link "My Dashboard" at bounding box center [1131, 57] width 116 height 28
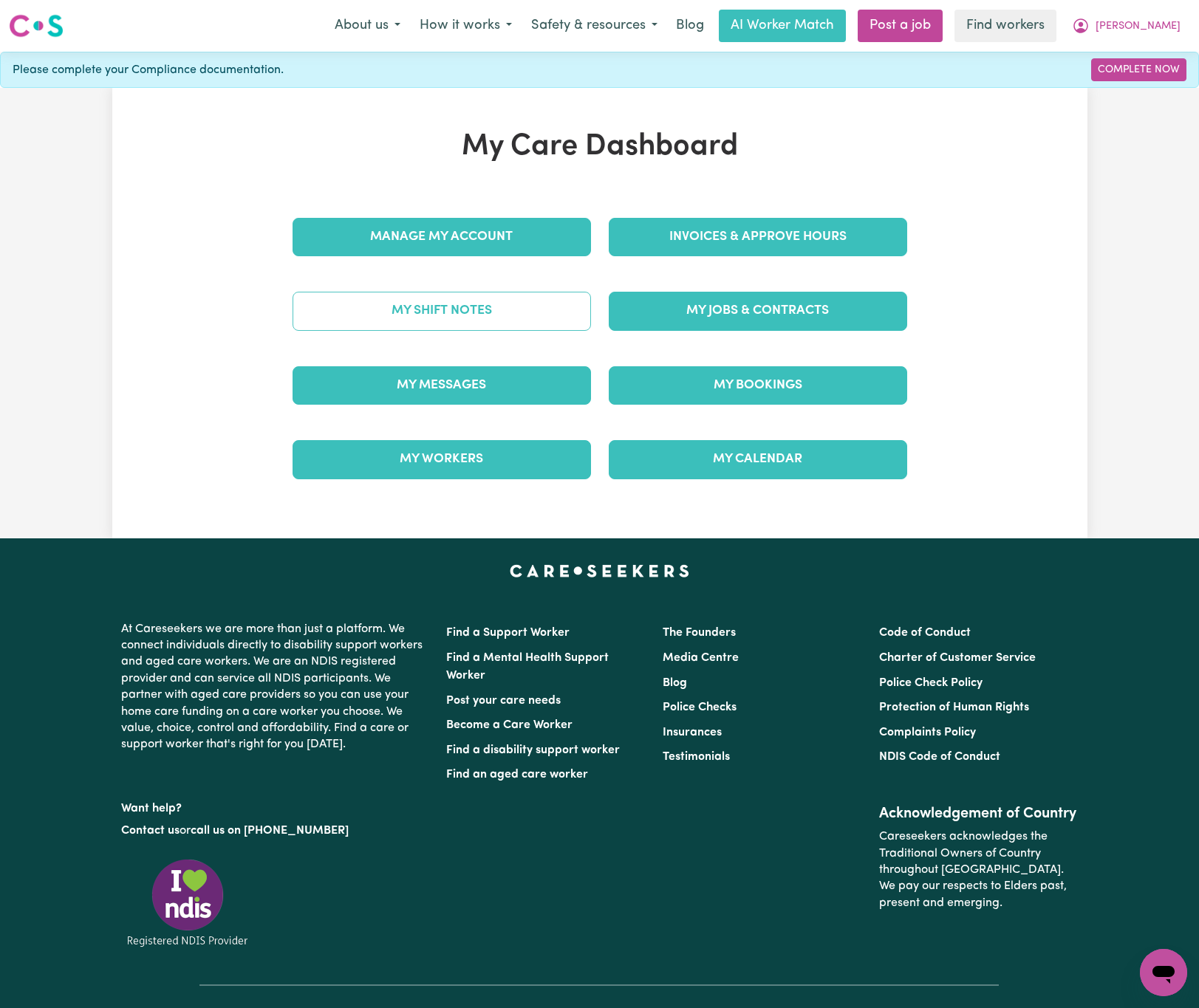
click at [536, 304] on link "My Shift Notes" at bounding box center [441, 311] width 299 height 38
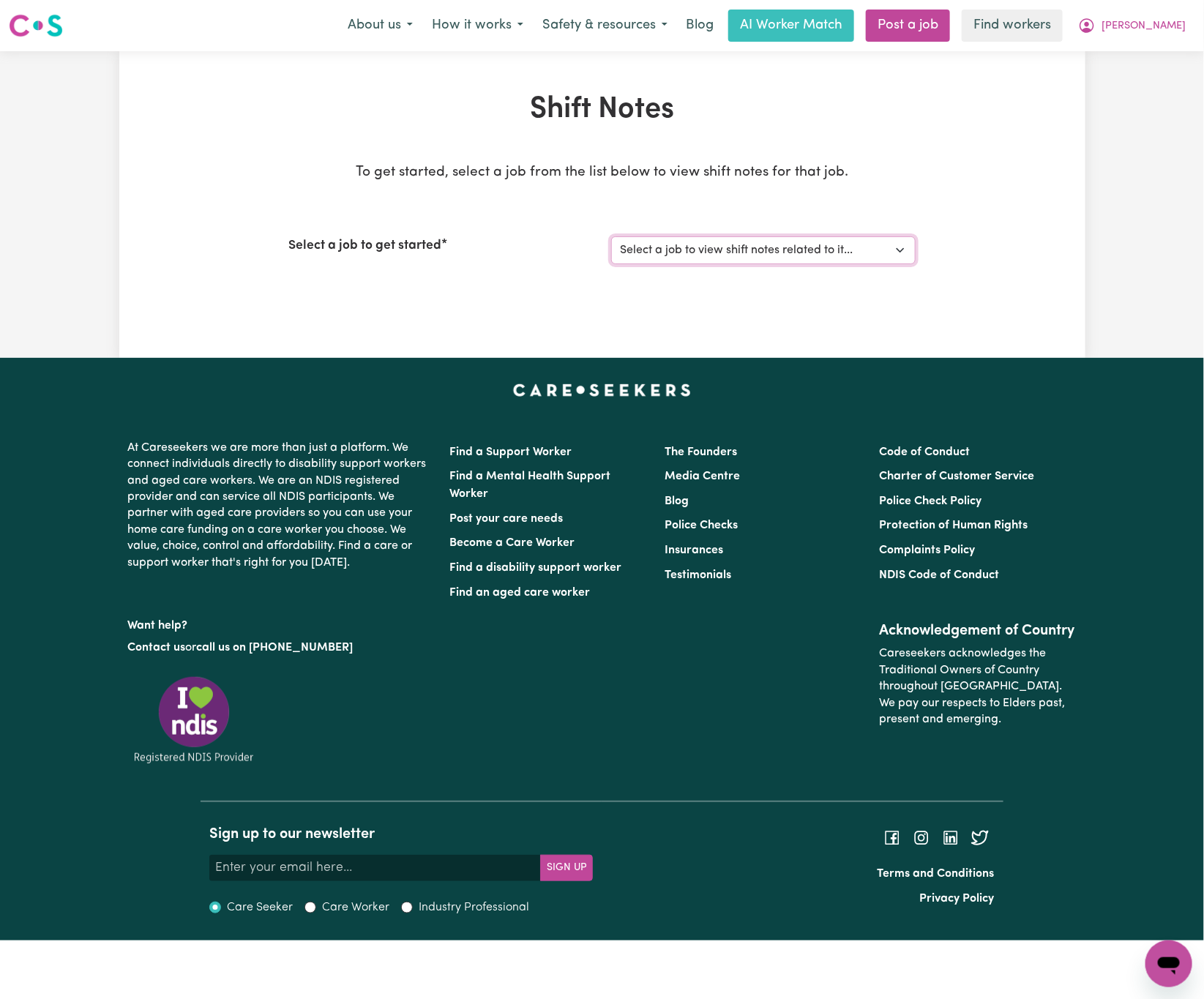
drag, startPoint x: 826, startPoint y: 237, endPoint x: 829, endPoint y: 259, distance: 22.2
click at [826, 238] on select "Select a job to view shift notes related to it... Support Worker Needed In [GEO…" at bounding box center [763, 250] width 305 height 27
select select "14833"
click at [611, 237] on select "Select a job to view shift notes related to it... Support Worker Needed In [GEO…" at bounding box center [763, 250] width 305 height 27
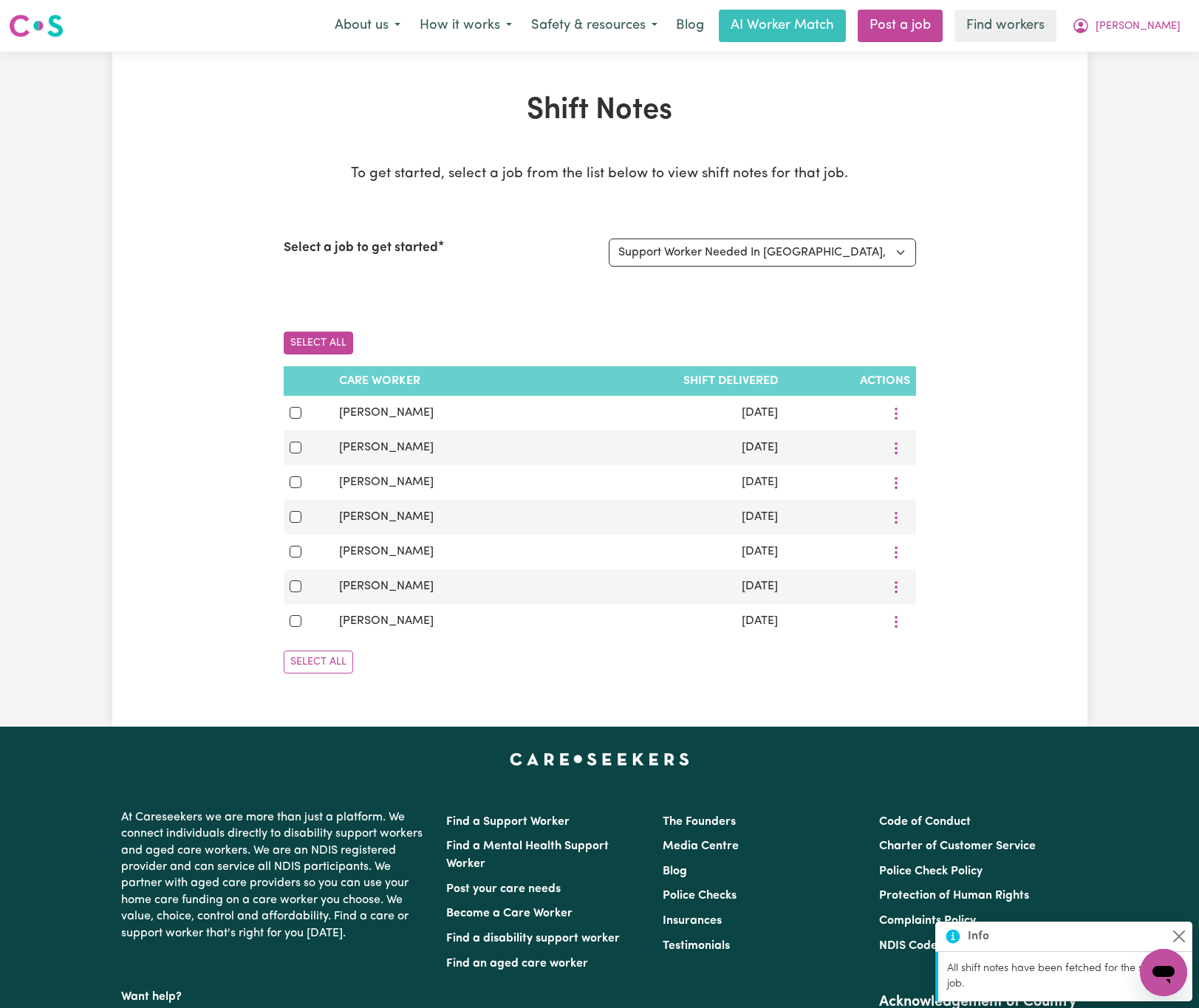
click at [308, 348] on button "Select All" at bounding box center [318, 344] width 70 height 23
checkbox input "true"
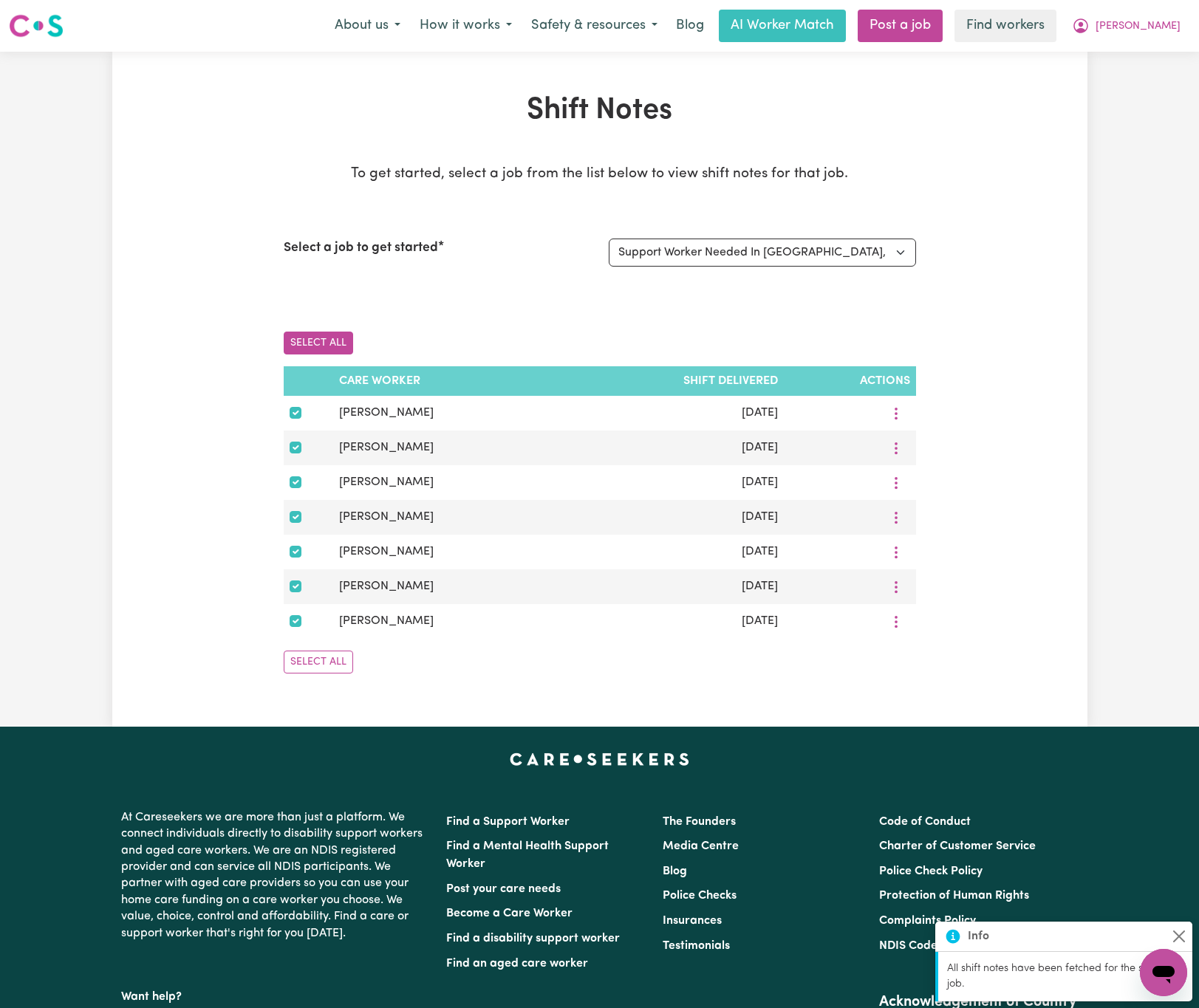
checkbox input "true"
click at [444, 674] on button "Download Selected" at bounding box center [473, 662] width 126 height 23
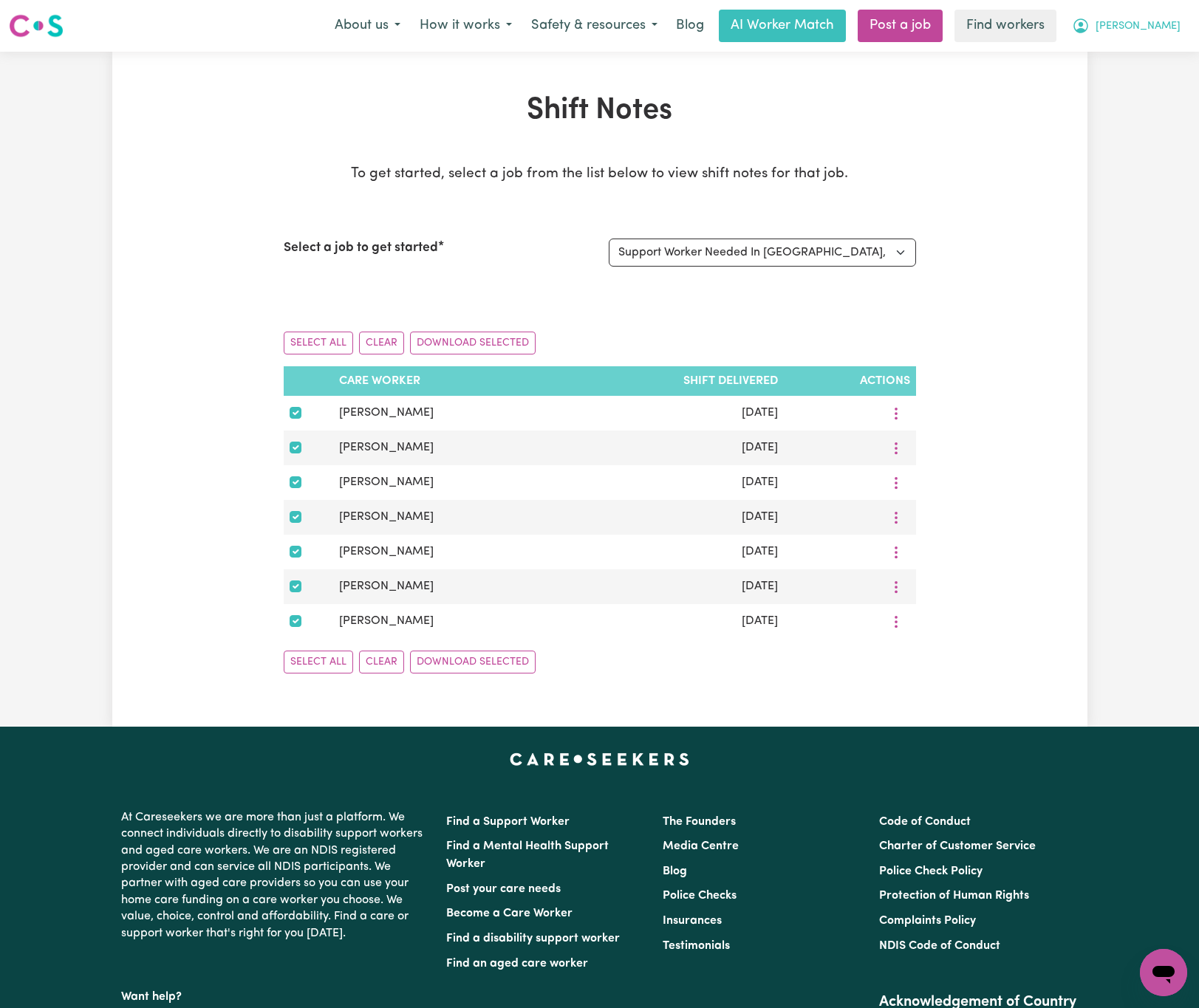
click at [1164, 25] on span "[PERSON_NAME]" at bounding box center [1138, 26] width 85 height 16
click at [1168, 77] on link "Logout" at bounding box center [1131, 84] width 116 height 28
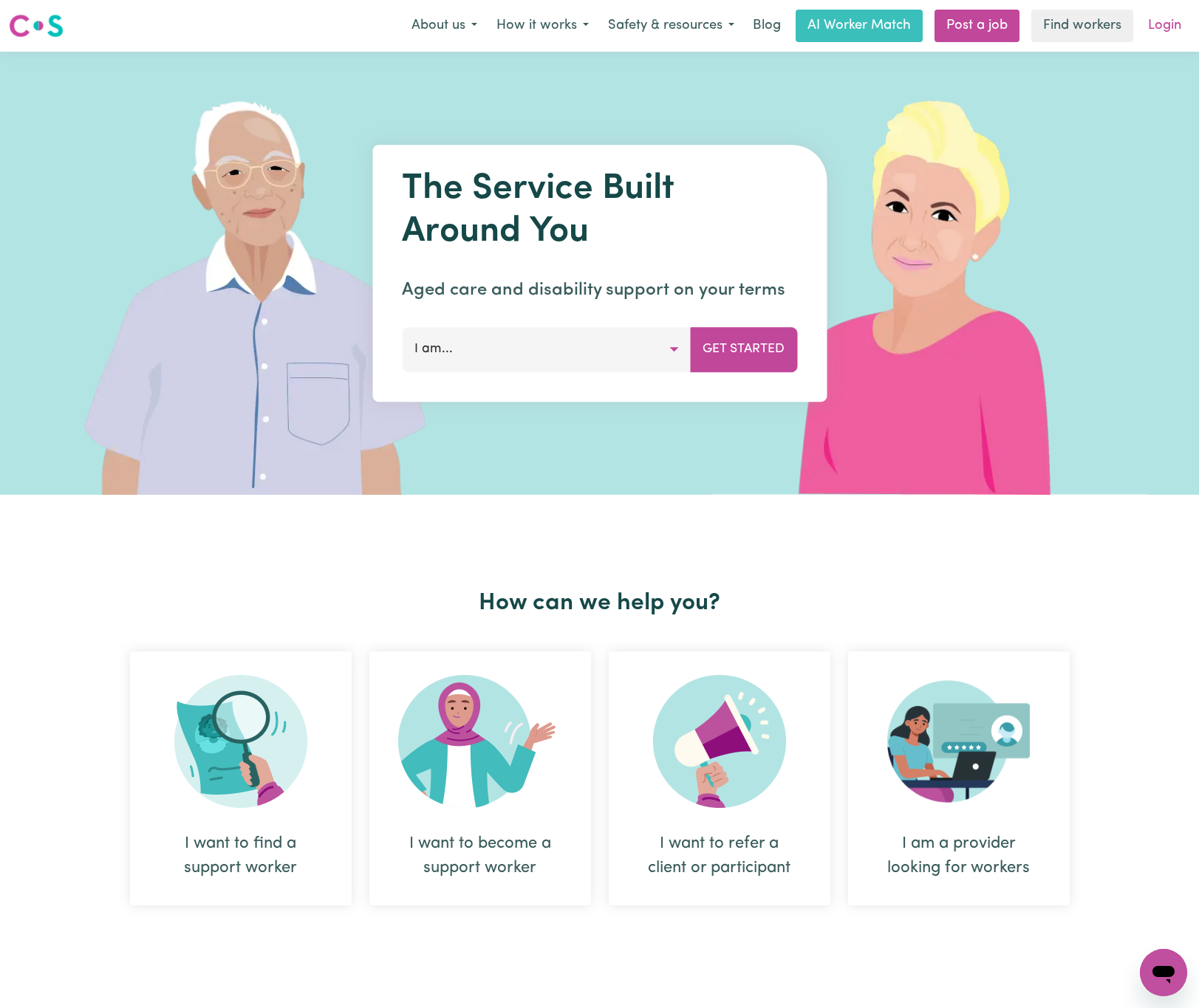
click at [1155, 27] on link "Login" at bounding box center [1164, 26] width 51 height 32
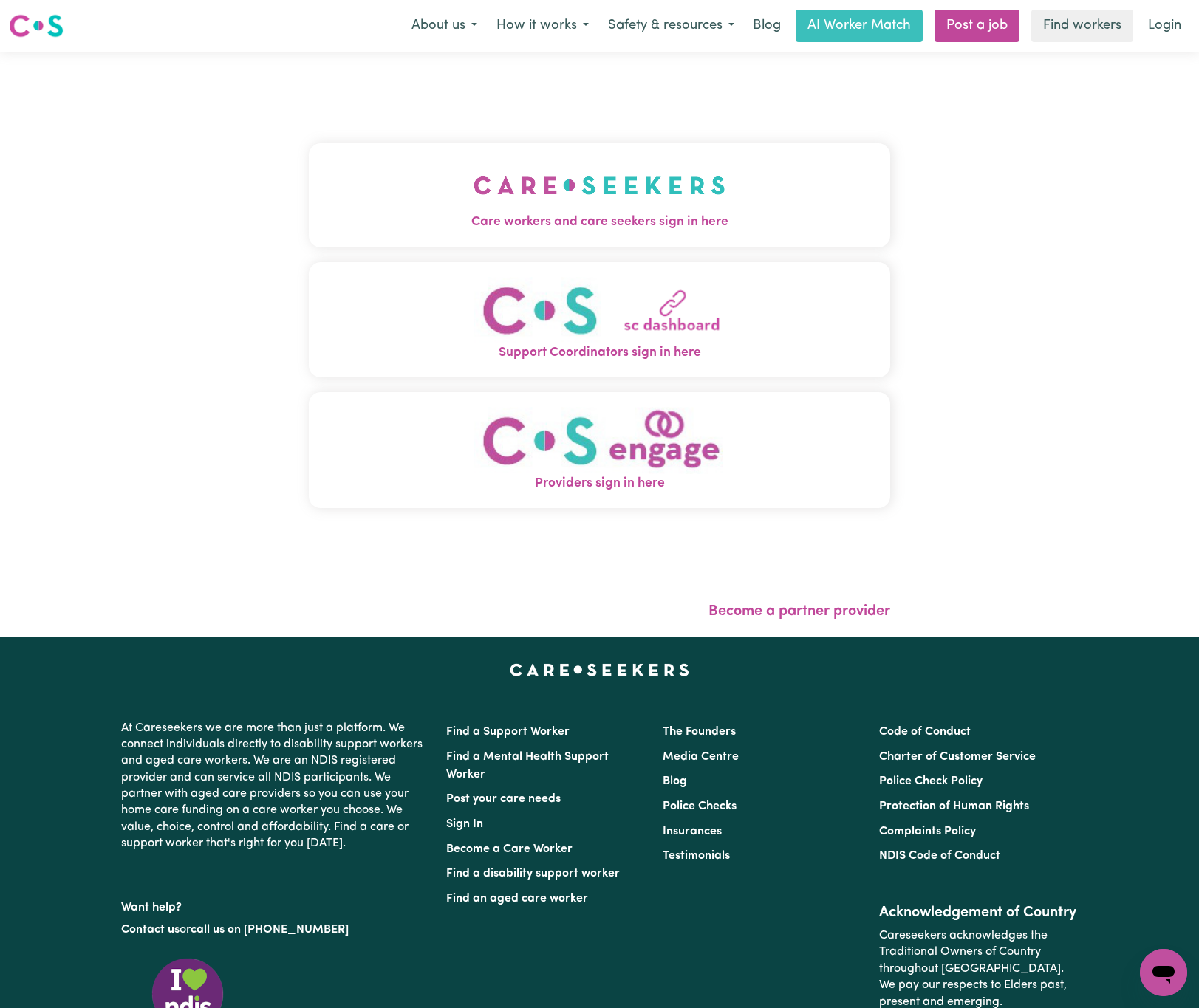
click at [410, 220] on span "Care workers and care seekers sign in here" at bounding box center [600, 222] width 582 height 19
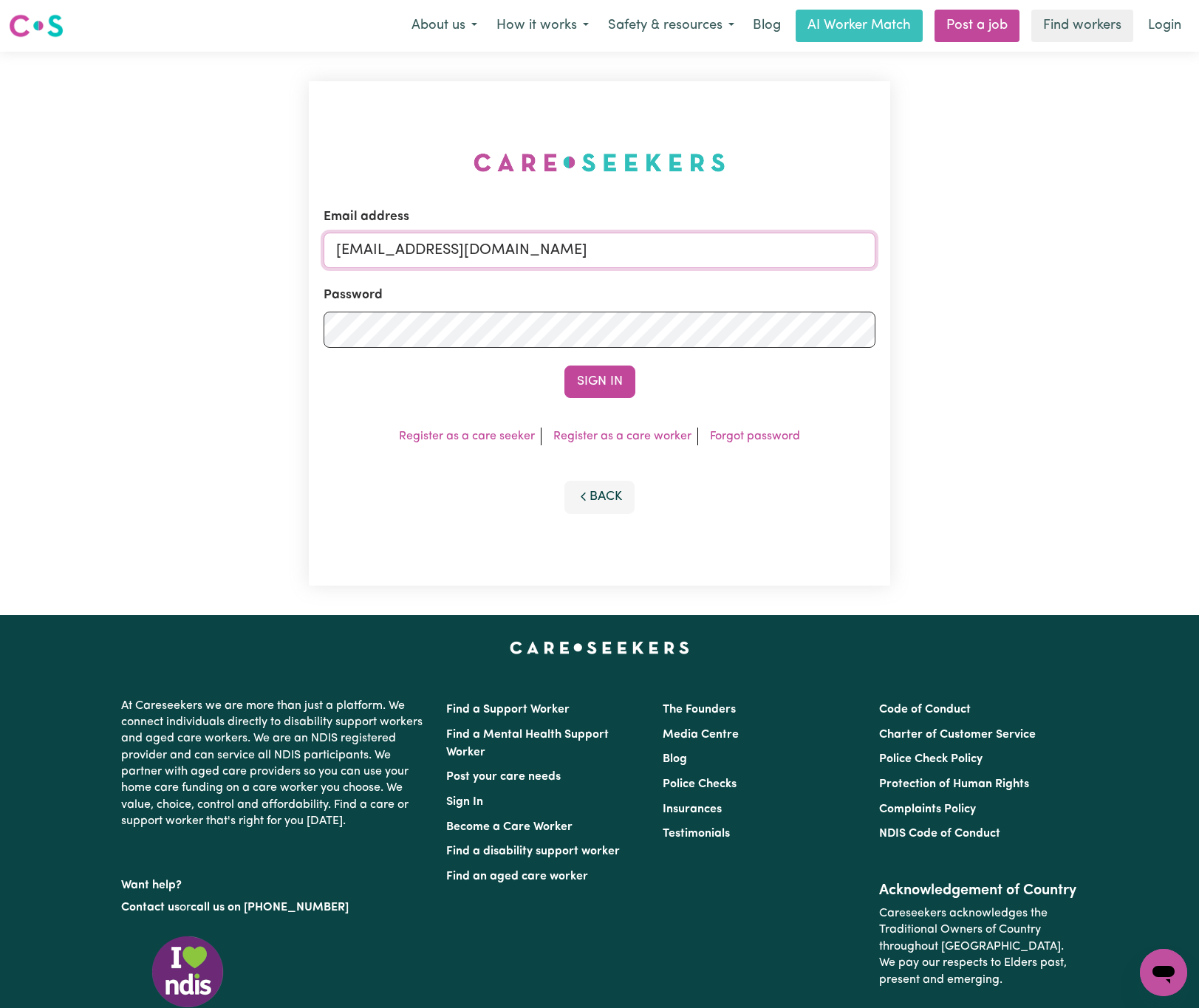
drag, startPoint x: 413, startPoint y: 237, endPoint x: 873, endPoint y: 242, distance: 460.0
click at [873, 242] on input "[EMAIL_ADDRESS][DOMAIN_NAME]" at bounding box center [600, 250] width 553 height 35
paste input "AvaINC"
type input "[EMAIL_ADDRESS][DOMAIN_NAME]"
click at [564, 366] on button "Sign In" at bounding box center [600, 382] width 71 height 32
